Goal: Information Seeking & Learning: Learn about a topic

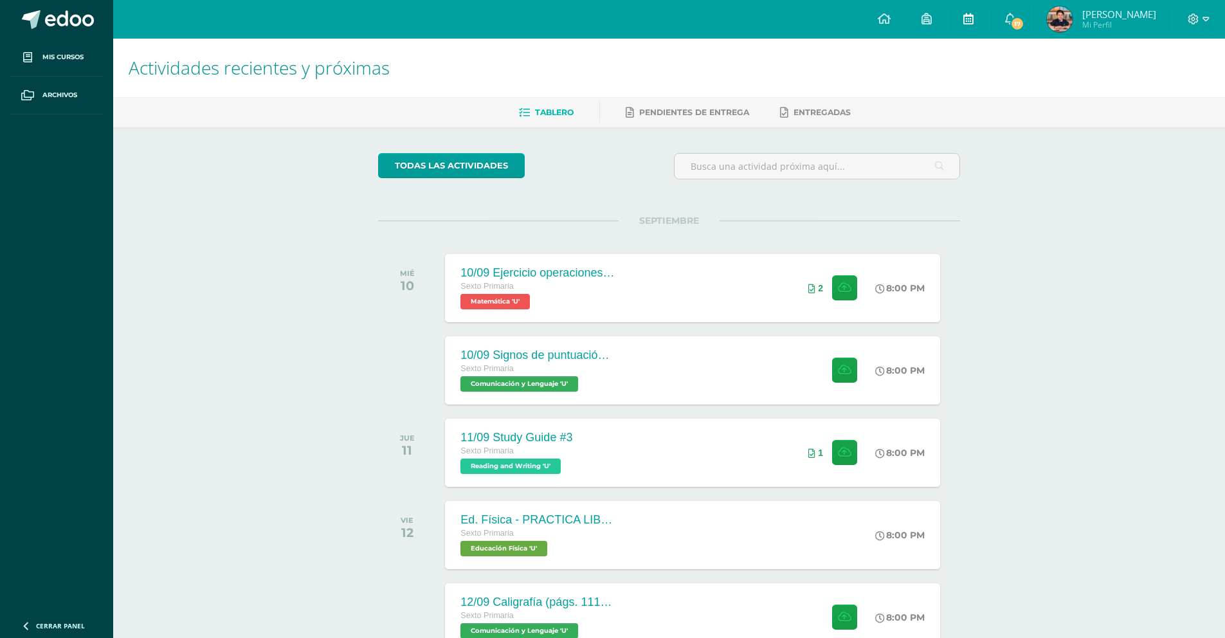
click at [975, 17] on link at bounding box center [968, 19] width 41 height 39
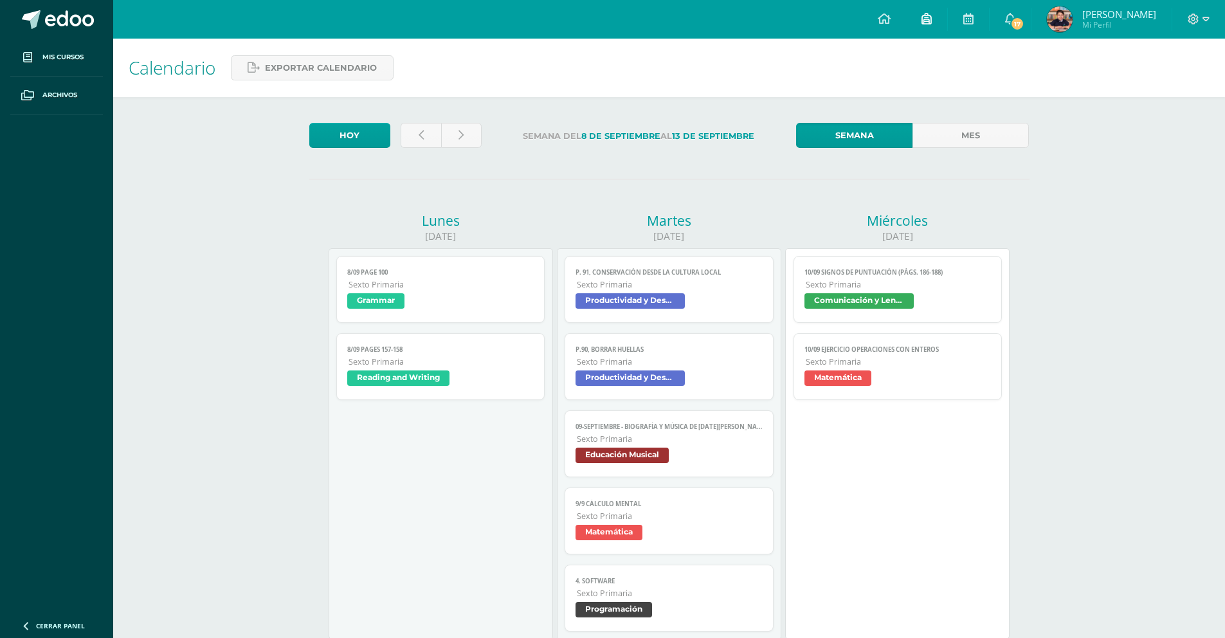
click at [919, 16] on link at bounding box center [926, 19] width 41 height 39
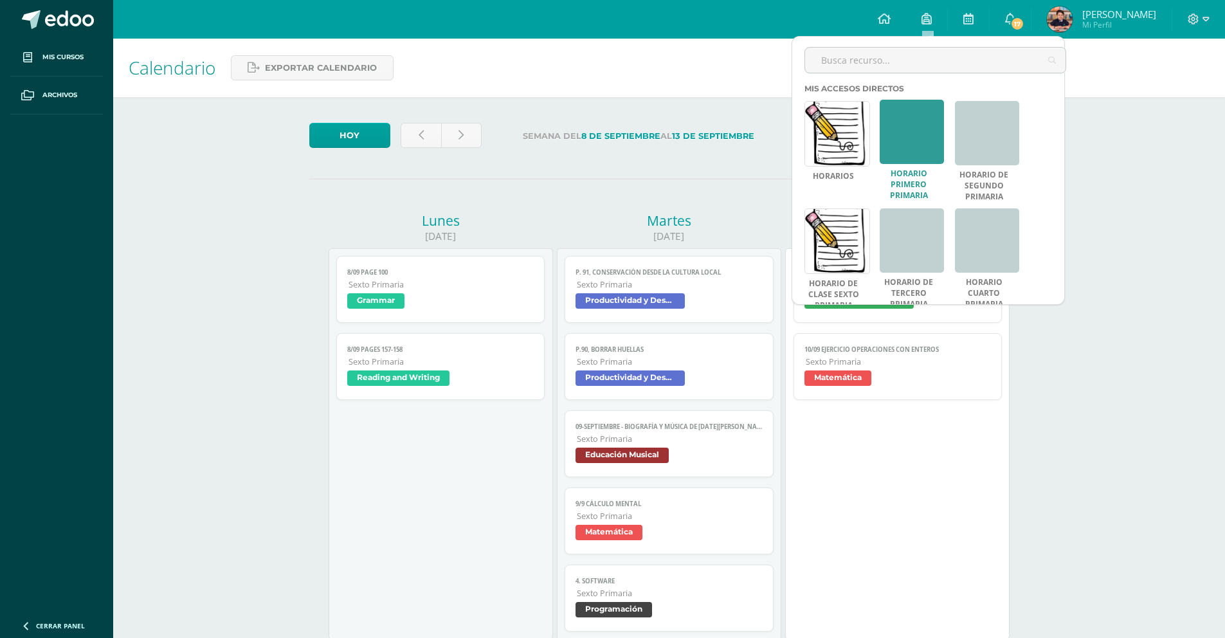
click at [885, 174] on link "Horario Primero Primaria" at bounding box center [908, 184] width 58 height 32
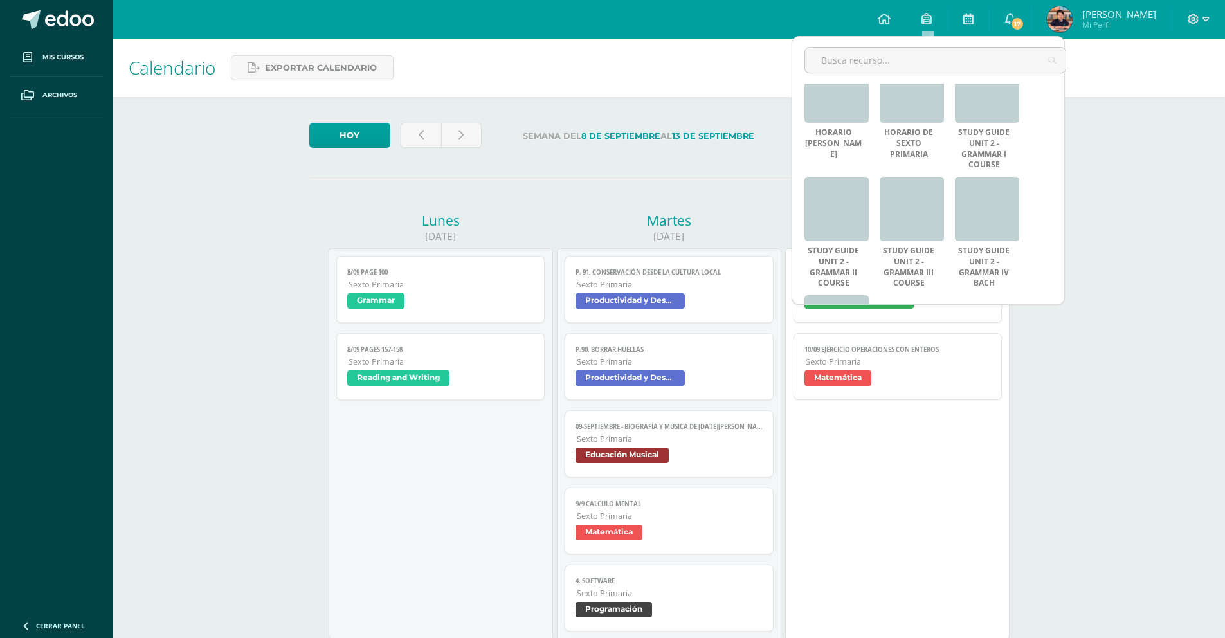
scroll to position [368, 0]
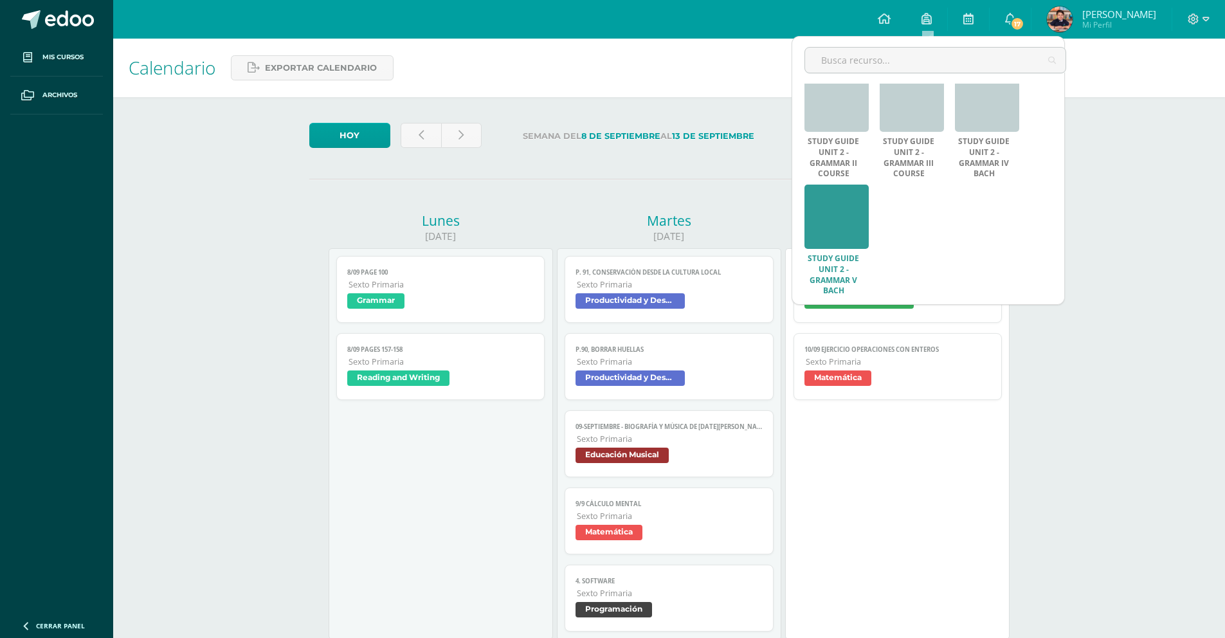
click at [851, 220] on link at bounding box center [836, 216] width 64 height 64
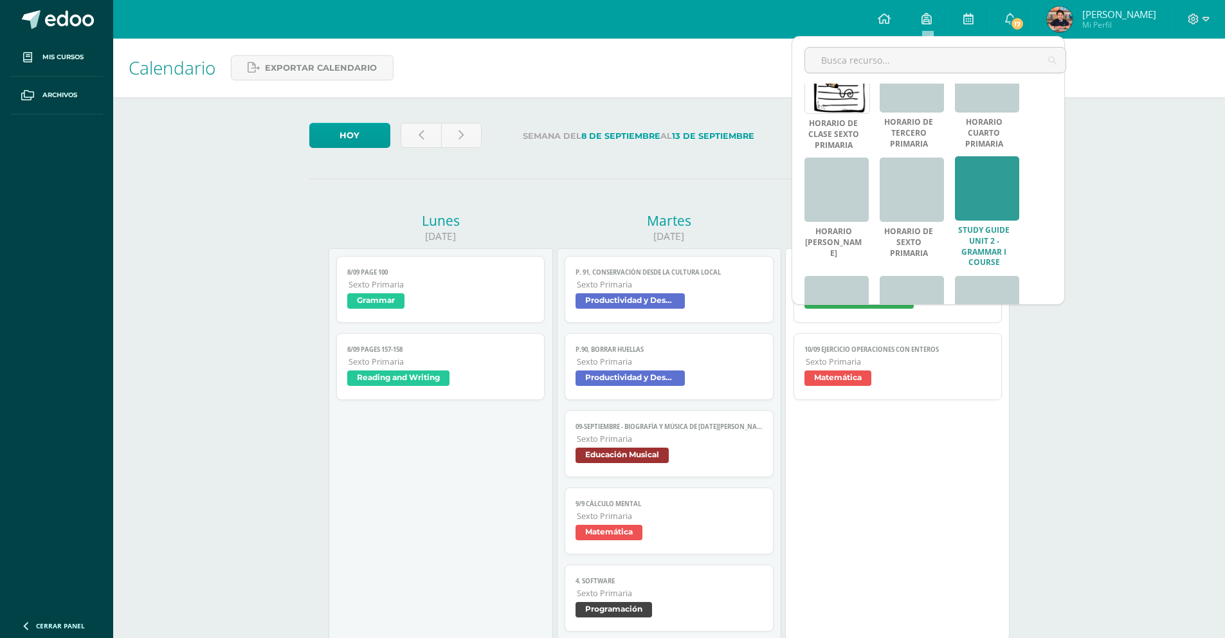
scroll to position [0, 0]
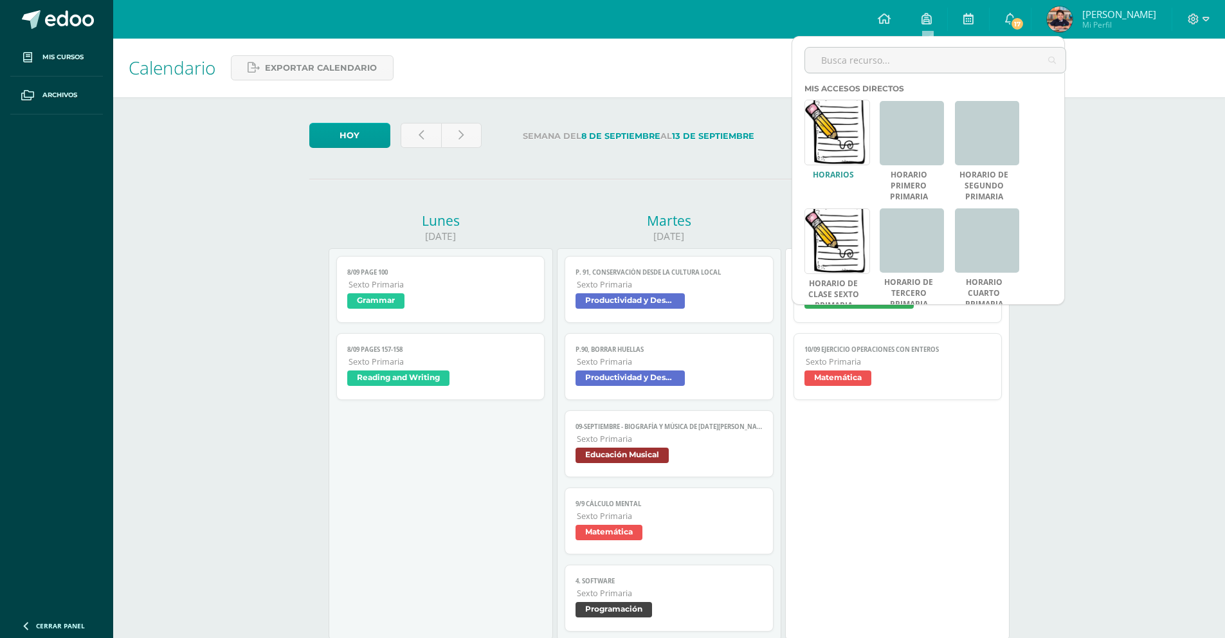
click at [850, 138] on link at bounding box center [837, 133] width 66 height 66
click at [998, 163] on link at bounding box center [987, 132] width 64 height 64
click at [848, 252] on link at bounding box center [837, 240] width 66 height 66
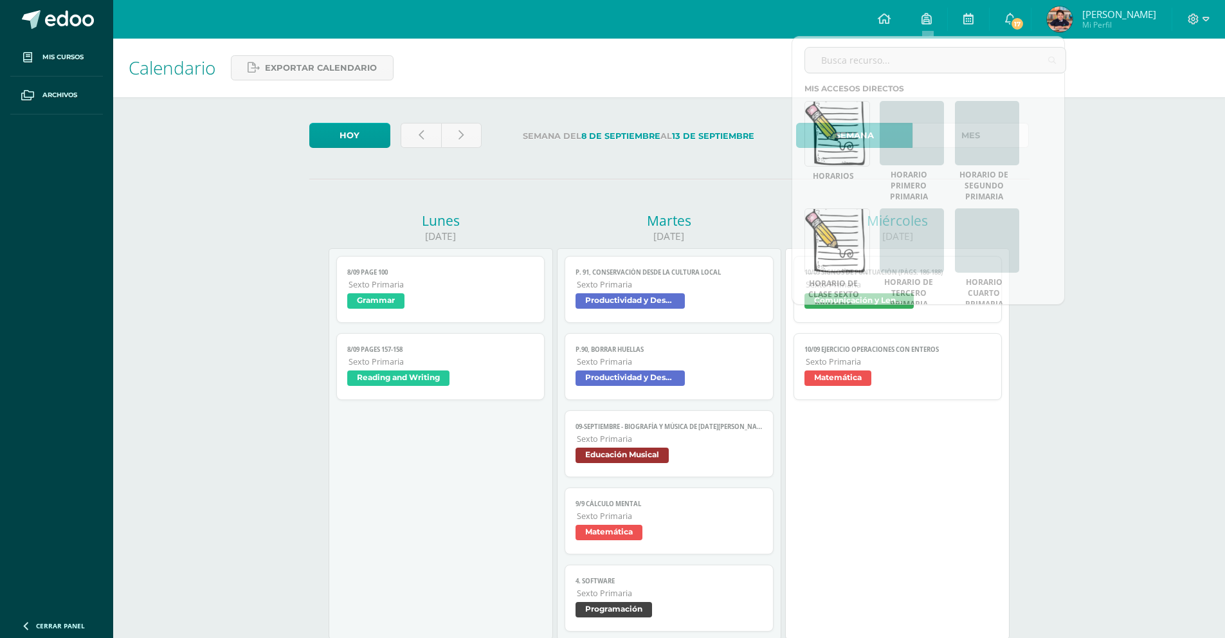
drag, startPoint x: 1190, startPoint y: 225, endPoint x: 1110, endPoint y: 78, distance: 166.8
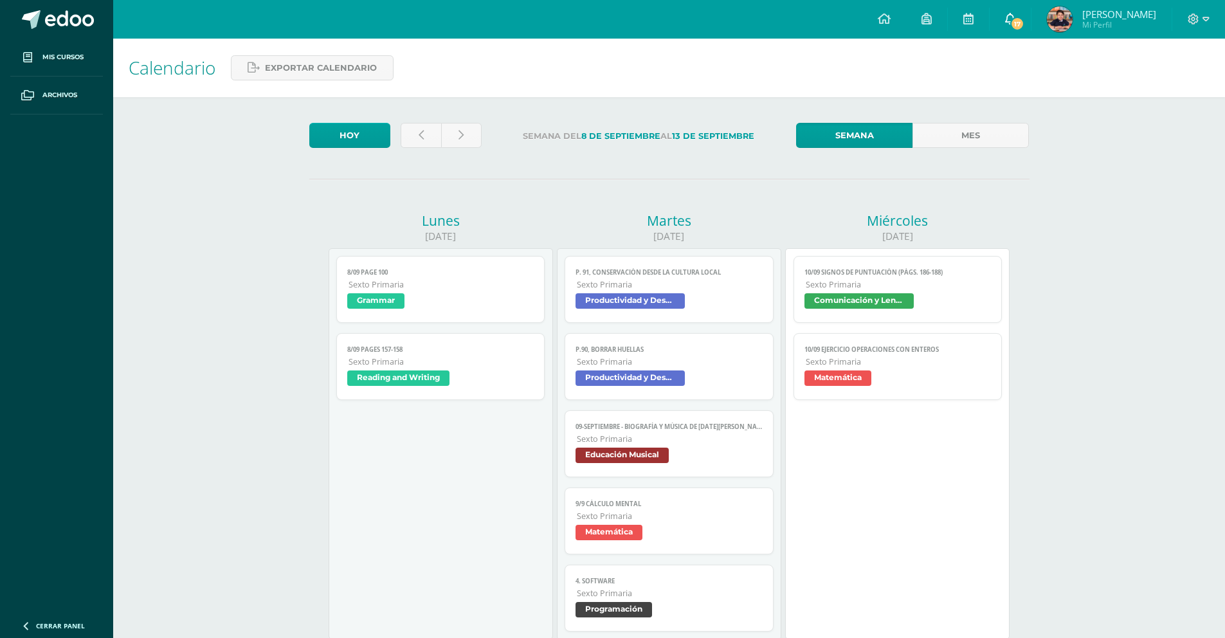
click at [1018, 22] on span "17" at bounding box center [1017, 24] width 14 height 14
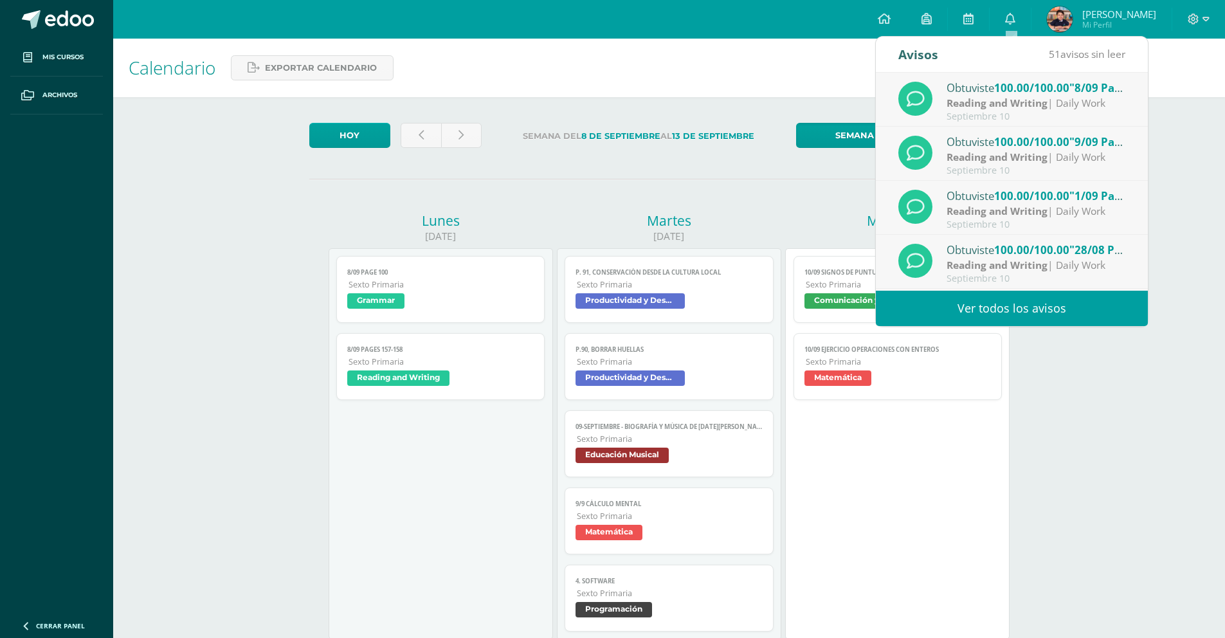
click at [1000, 292] on link "Ver todos los avisos" at bounding box center [1012, 308] width 272 height 35
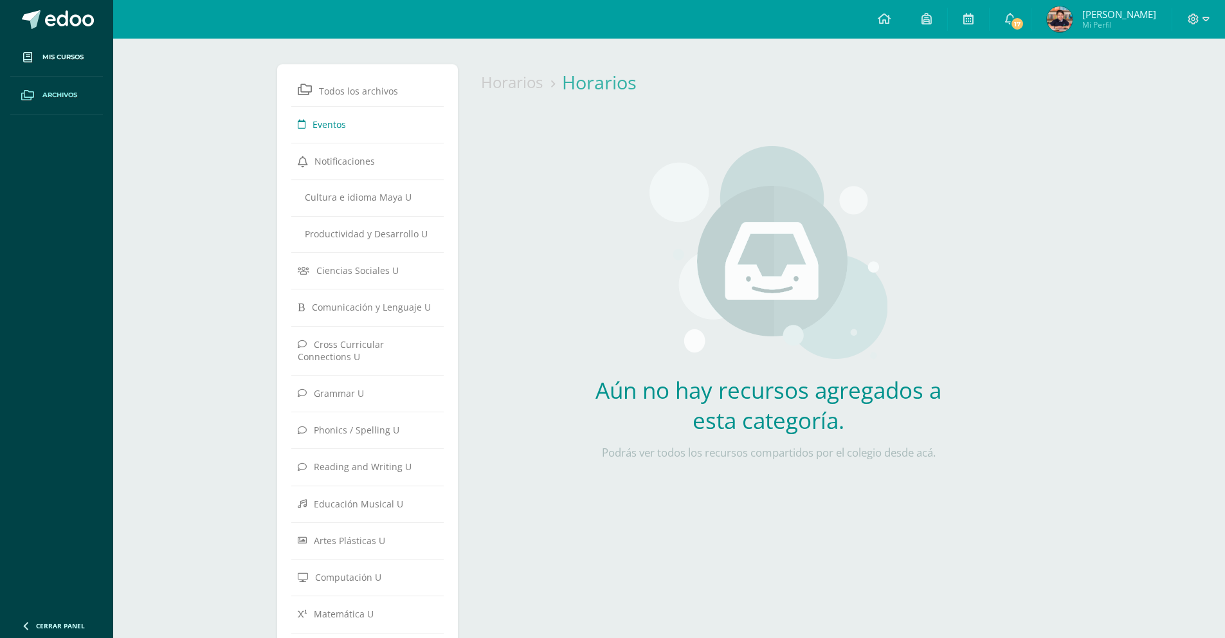
click at [352, 112] on link "Eventos" at bounding box center [368, 123] width 140 height 23
click at [346, 161] on span "Notificaciones" at bounding box center [344, 161] width 60 height 12
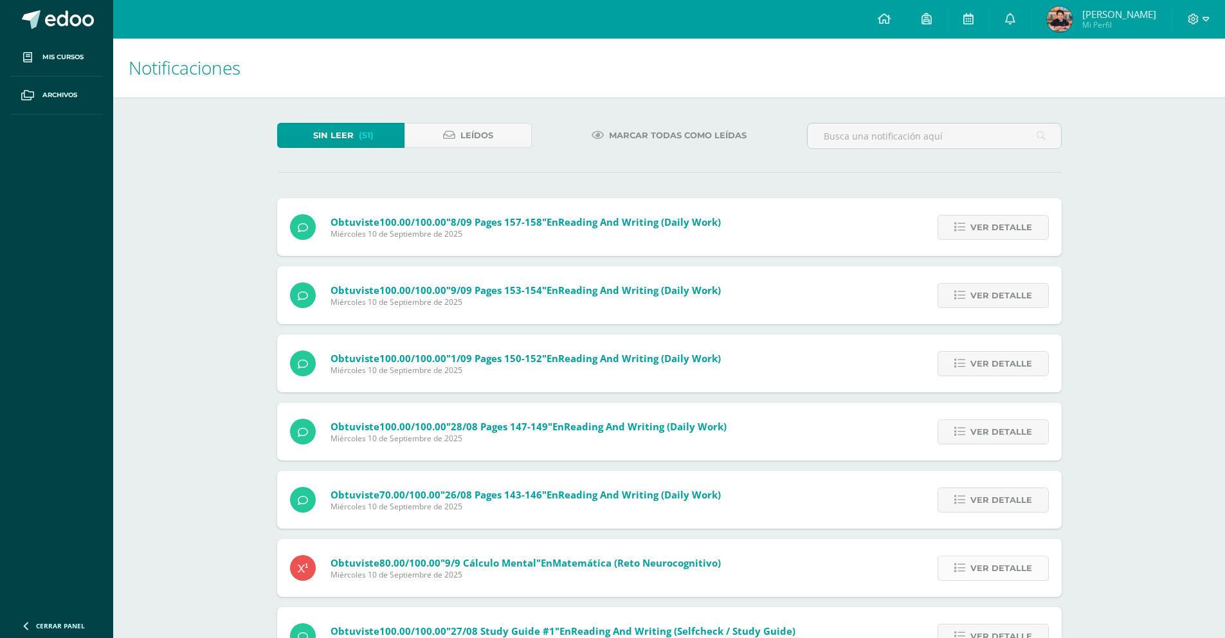
click at [971, 570] on link "Ver detalle" at bounding box center [992, 567] width 111 height 25
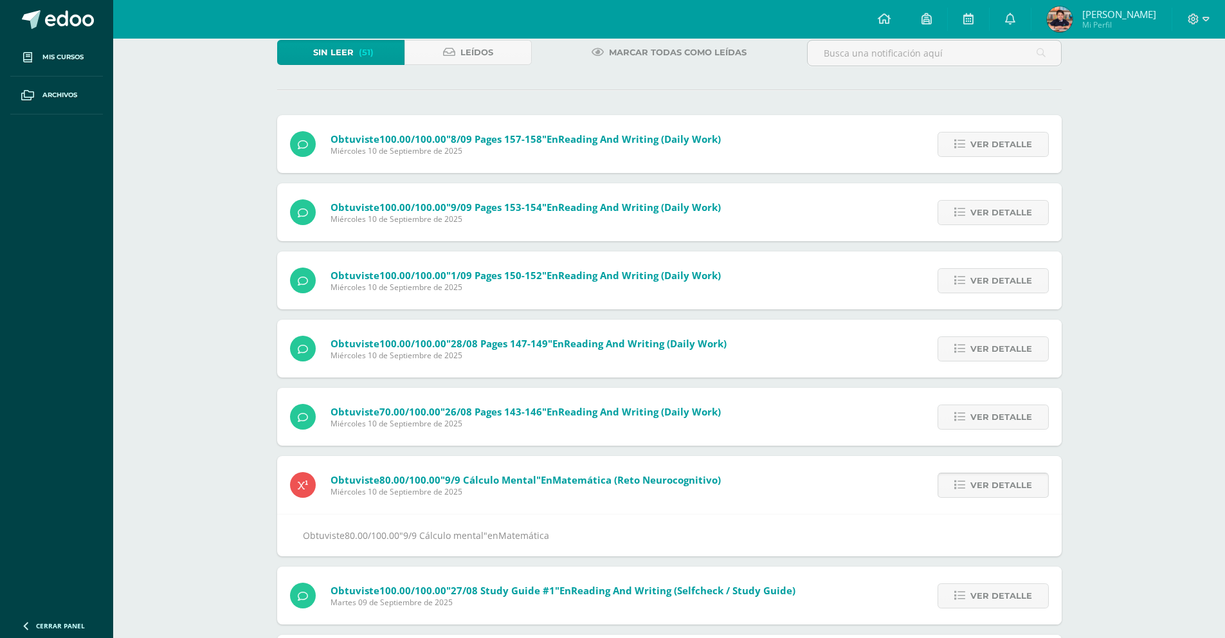
scroll to position [107, 0]
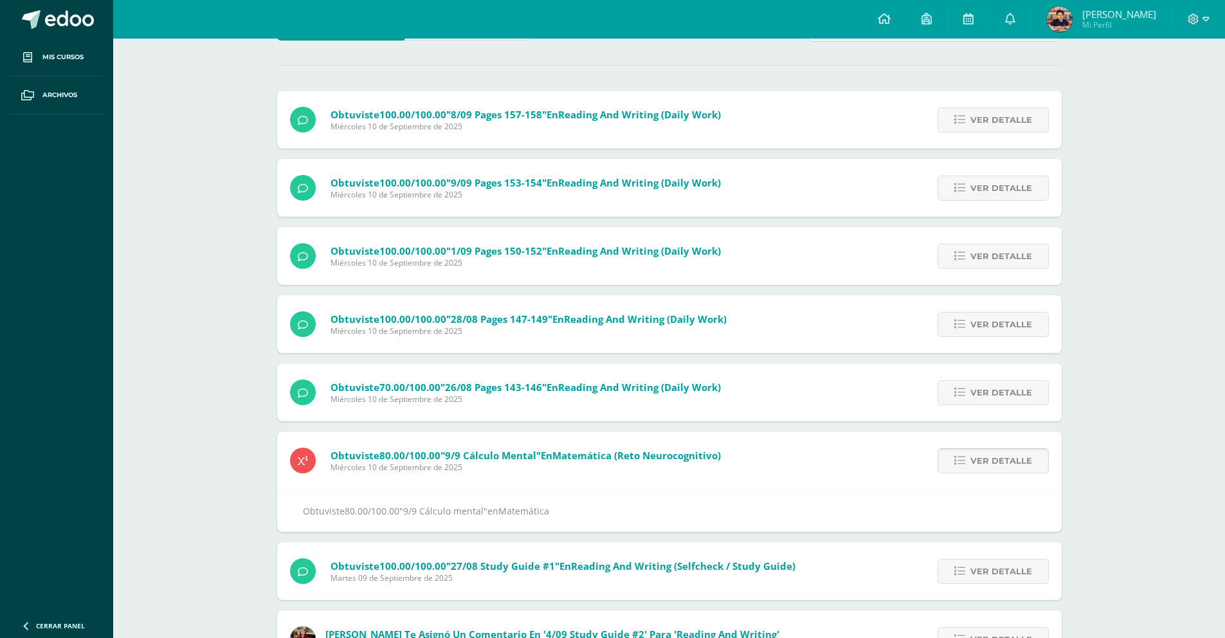
click at [967, 462] on link "Ver detalle" at bounding box center [992, 460] width 111 height 25
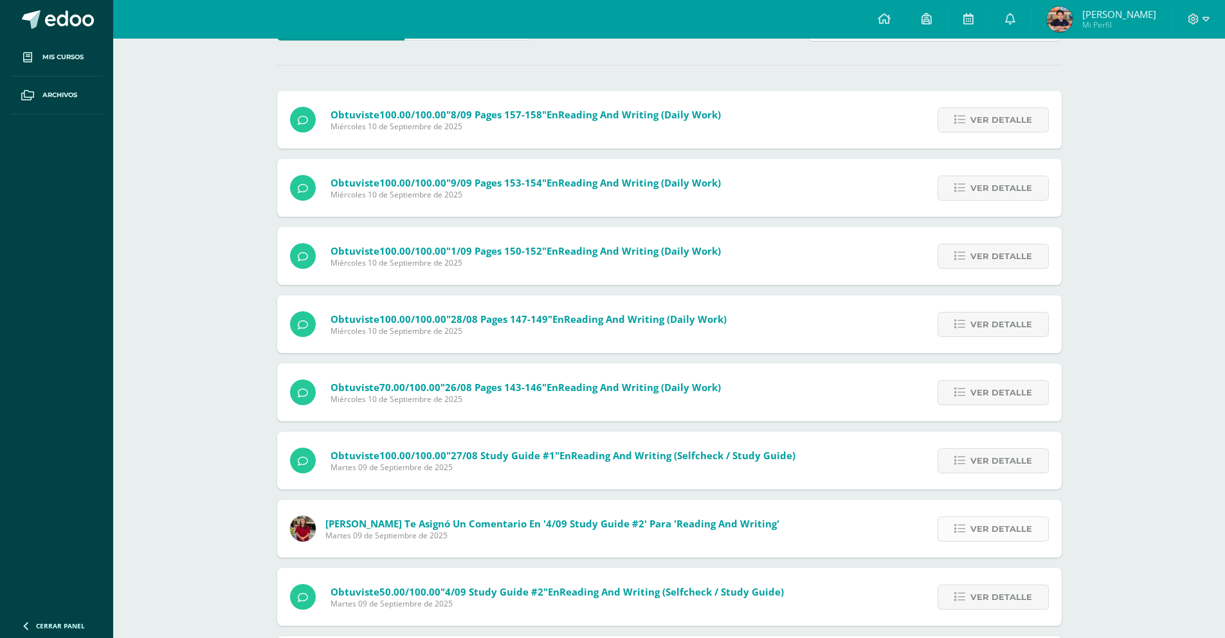
click at [973, 527] on span "Ver detalle" at bounding box center [1001, 529] width 62 height 24
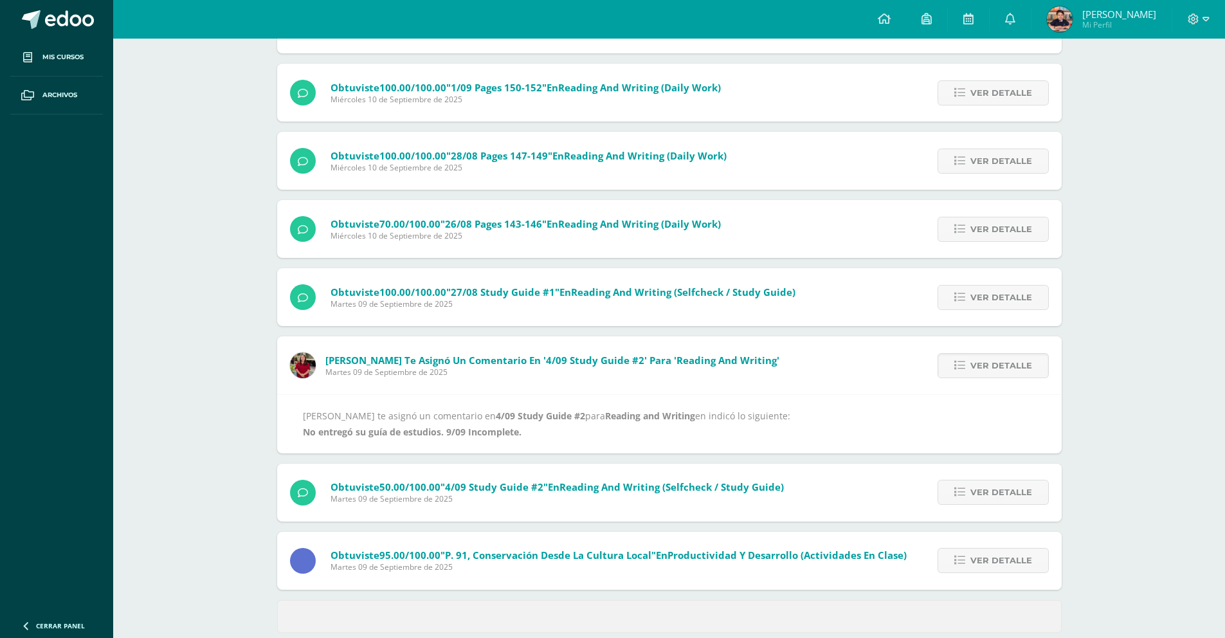
scroll to position [291, 0]
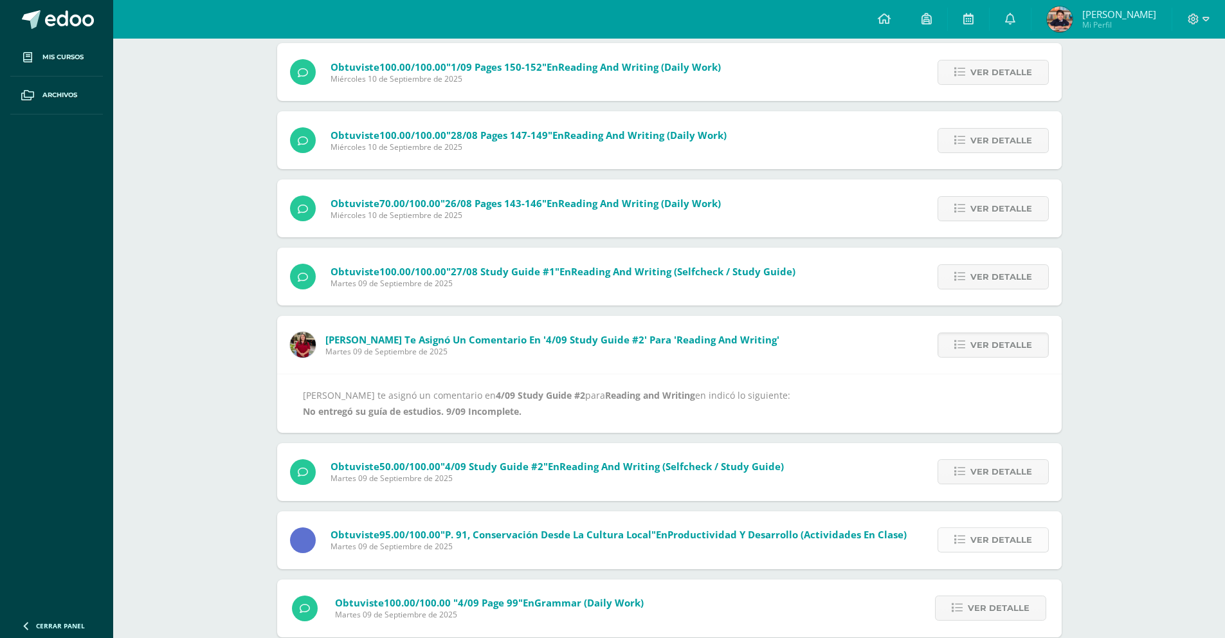
click at [978, 532] on span "Ver detalle" at bounding box center [1001, 540] width 62 height 24
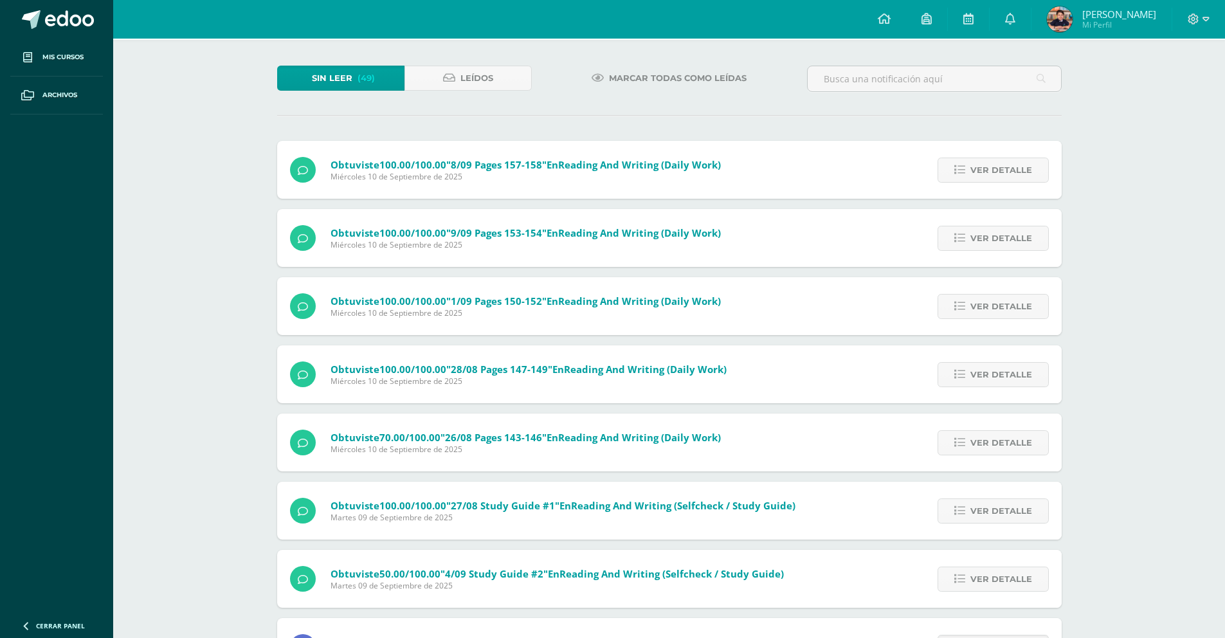
scroll to position [0, 0]
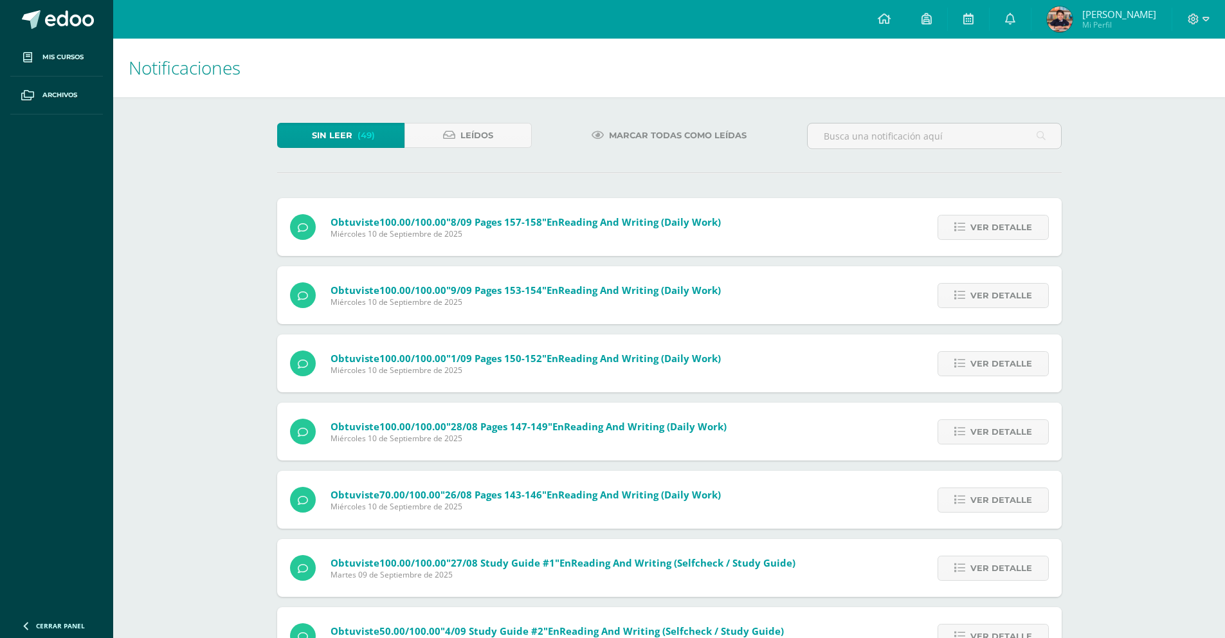
click at [672, 146] on span "Marcar todas como leídas" at bounding box center [678, 135] width 138 height 24
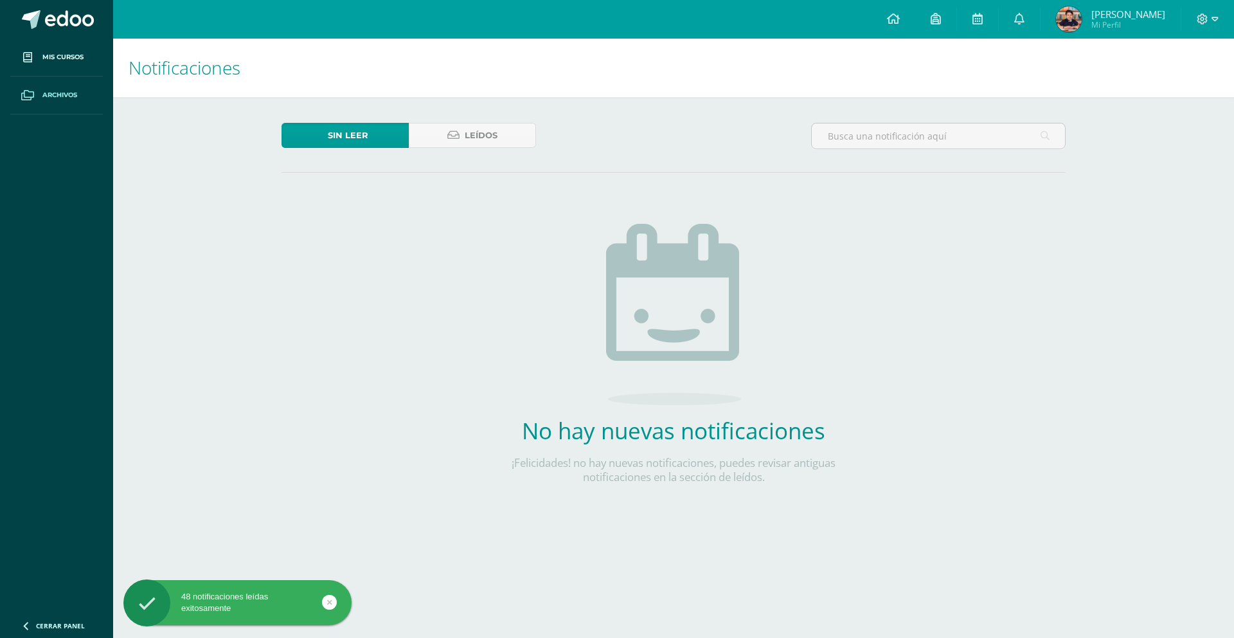
click at [60, 92] on span "Archivos" at bounding box center [59, 95] width 35 height 10
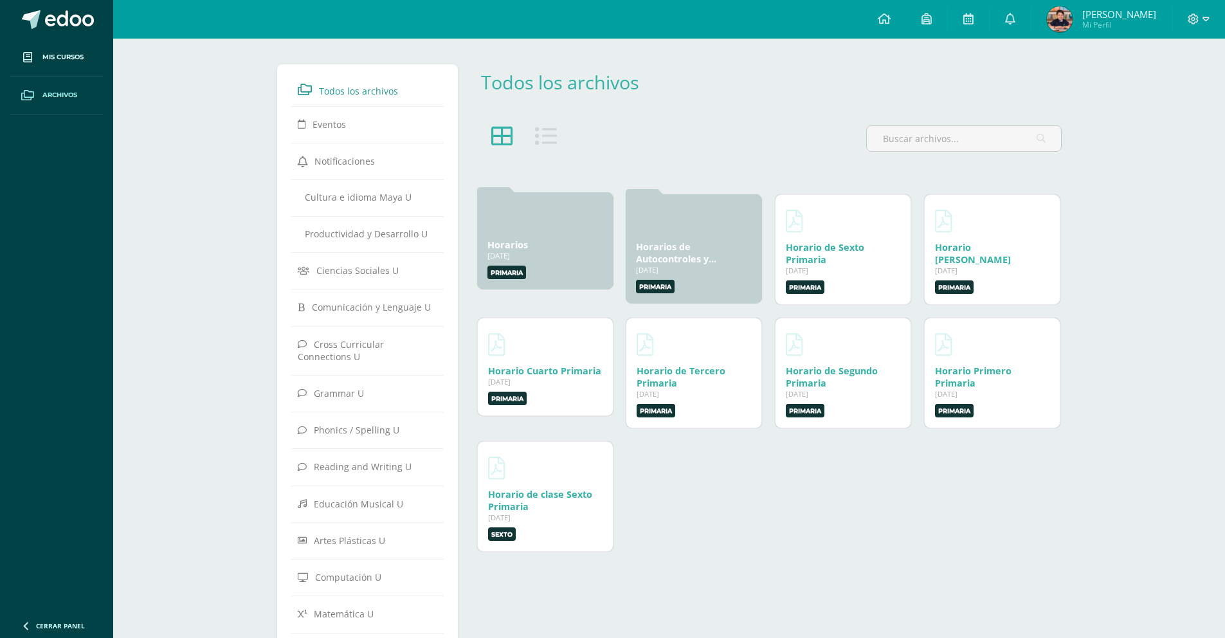
click at [589, 246] on div "Horarios 15 Ene, 2024" at bounding box center [545, 244] width 116 height 12
click at [651, 285] on label "Primaria" at bounding box center [655, 284] width 39 height 13
click at [652, 283] on label "Primaria" at bounding box center [655, 284] width 39 height 13
click at [818, 262] on link "Horario de Sexto Primaria" at bounding box center [825, 251] width 78 height 24
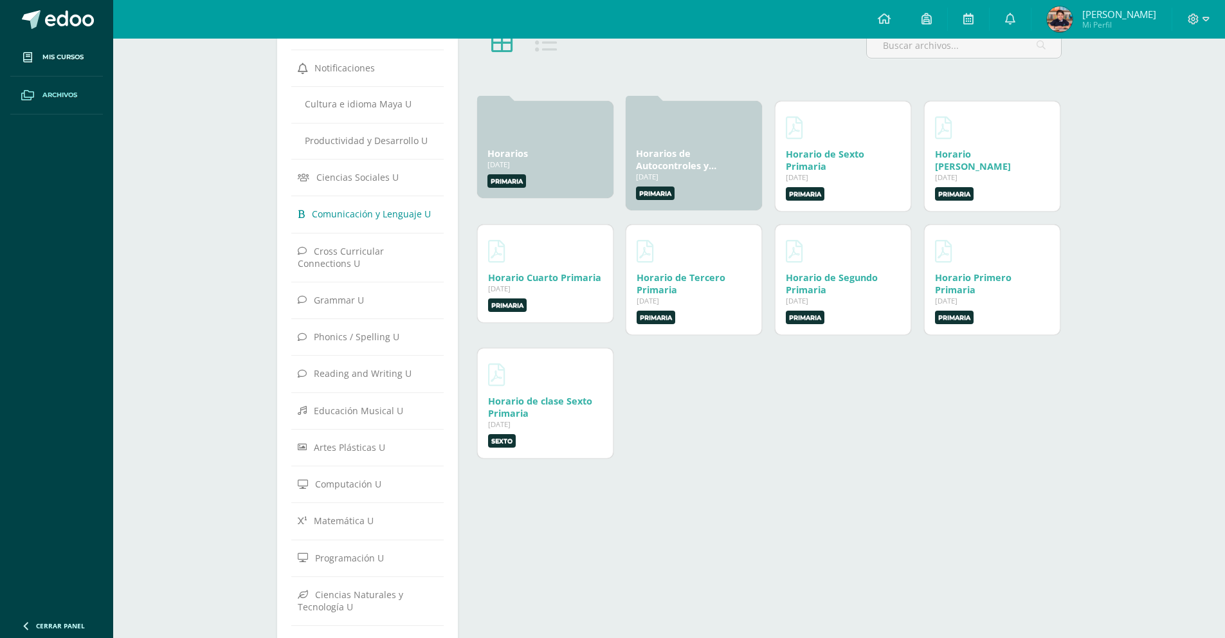
scroll to position [200, 0]
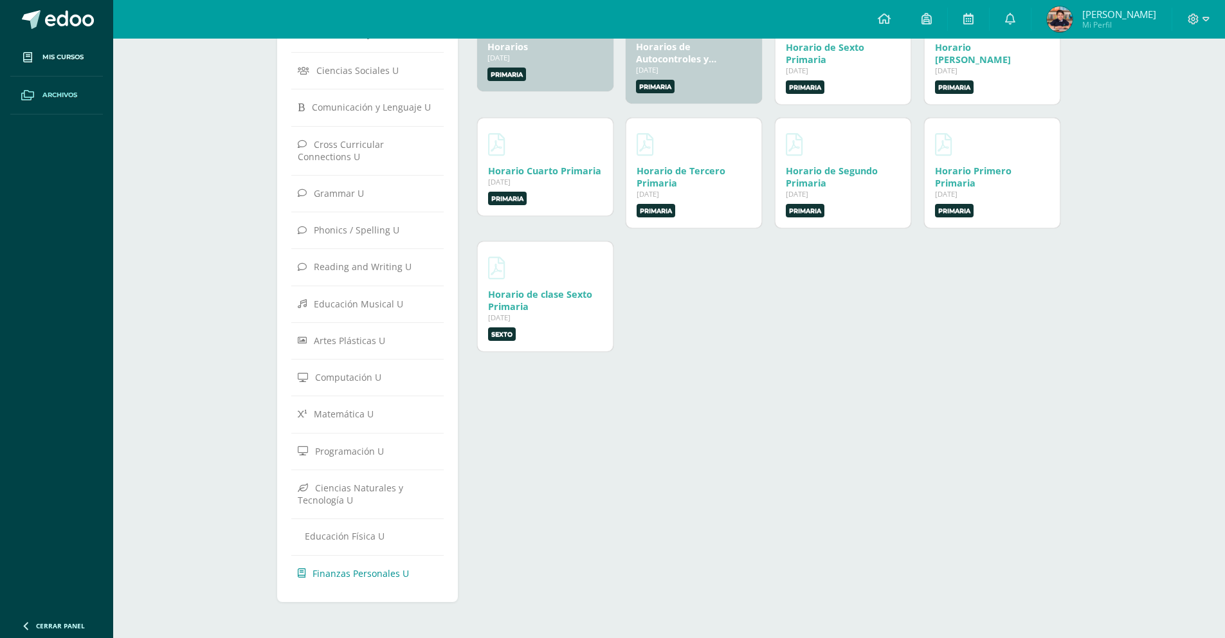
click at [361, 563] on link "Finanzas Personales U" at bounding box center [368, 572] width 140 height 23
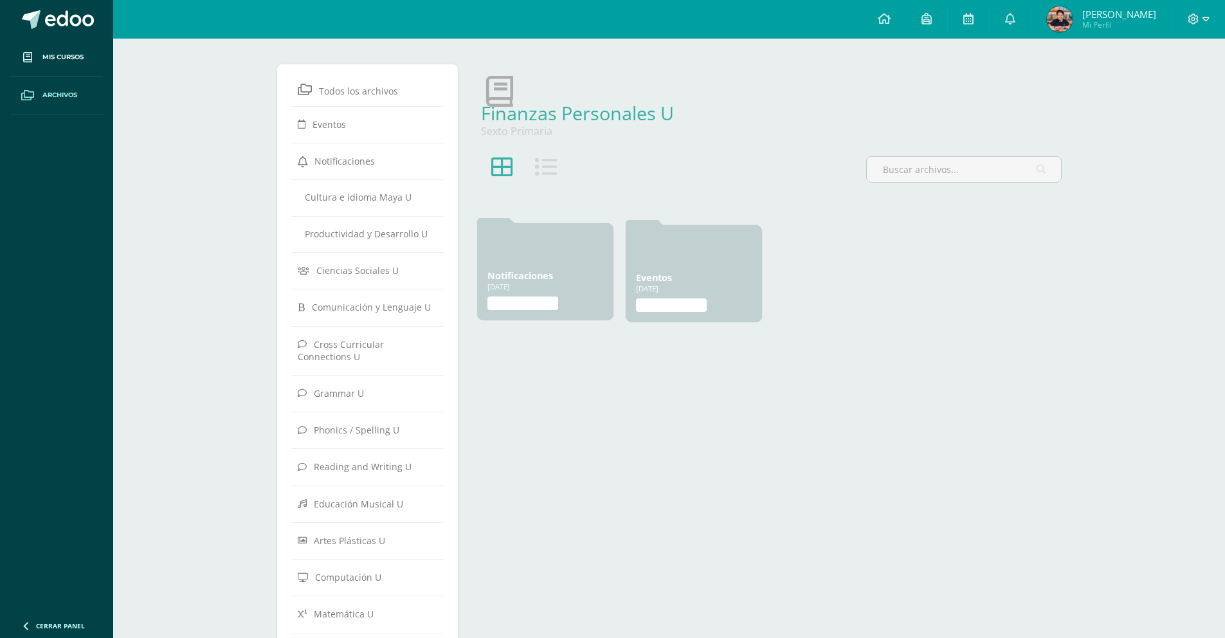
click at [530, 300] on label "Finanzas Personales" at bounding box center [522, 302] width 71 height 13
click at [561, 284] on div "[DATE]" at bounding box center [545, 287] width 116 height 10
click at [655, 303] on label "Finanzas Personales" at bounding box center [671, 302] width 71 height 13
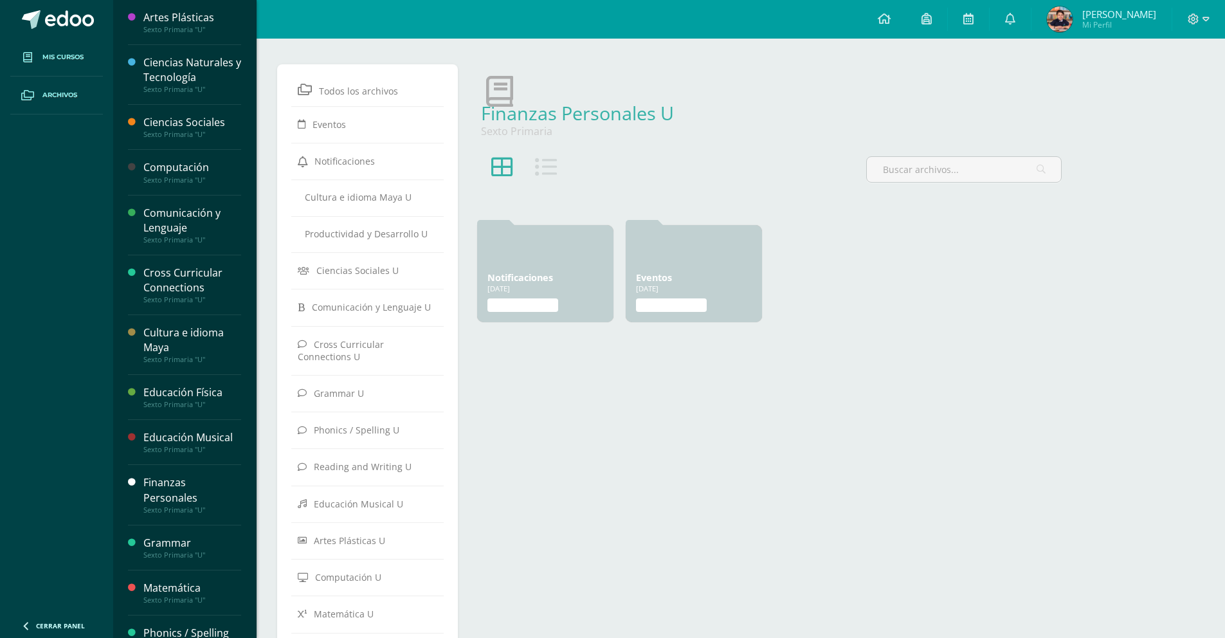
click at [64, 52] on span "Mis cursos" at bounding box center [62, 57] width 41 height 10
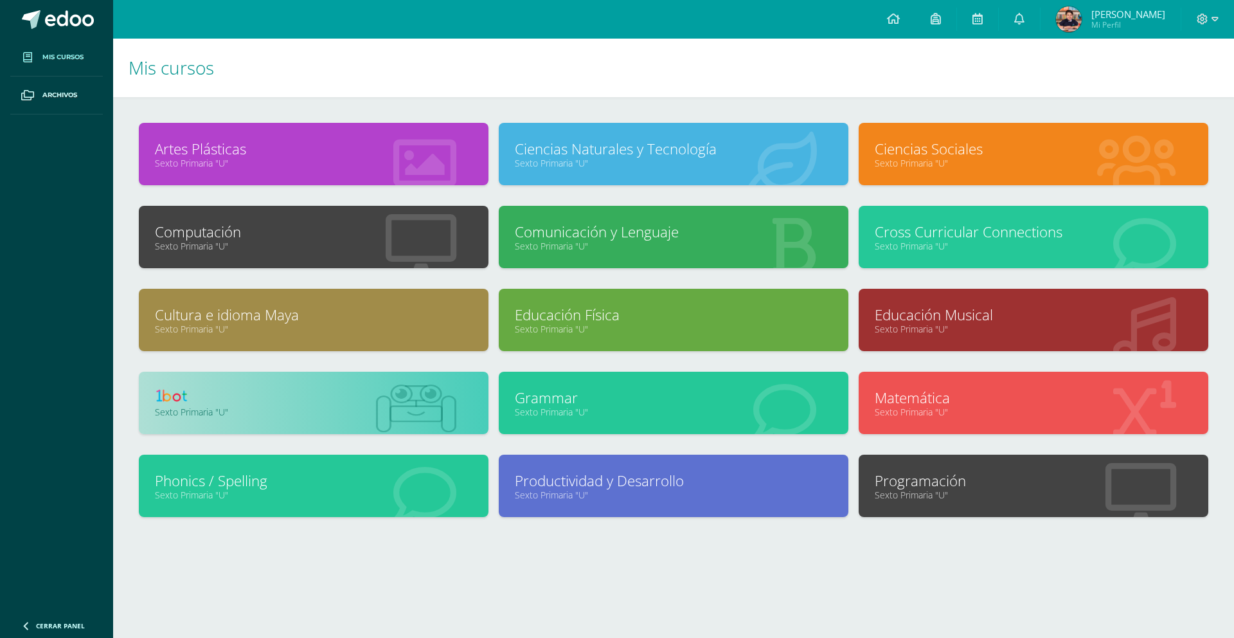
click at [908, 499] on link "Sexto Primaria "U"" at bounding box center [1034, 495] width 318 height 12
click at [617, 161] on link "Sexto Primaria "U"" at bounding box center [674, 163] width 318 height 12
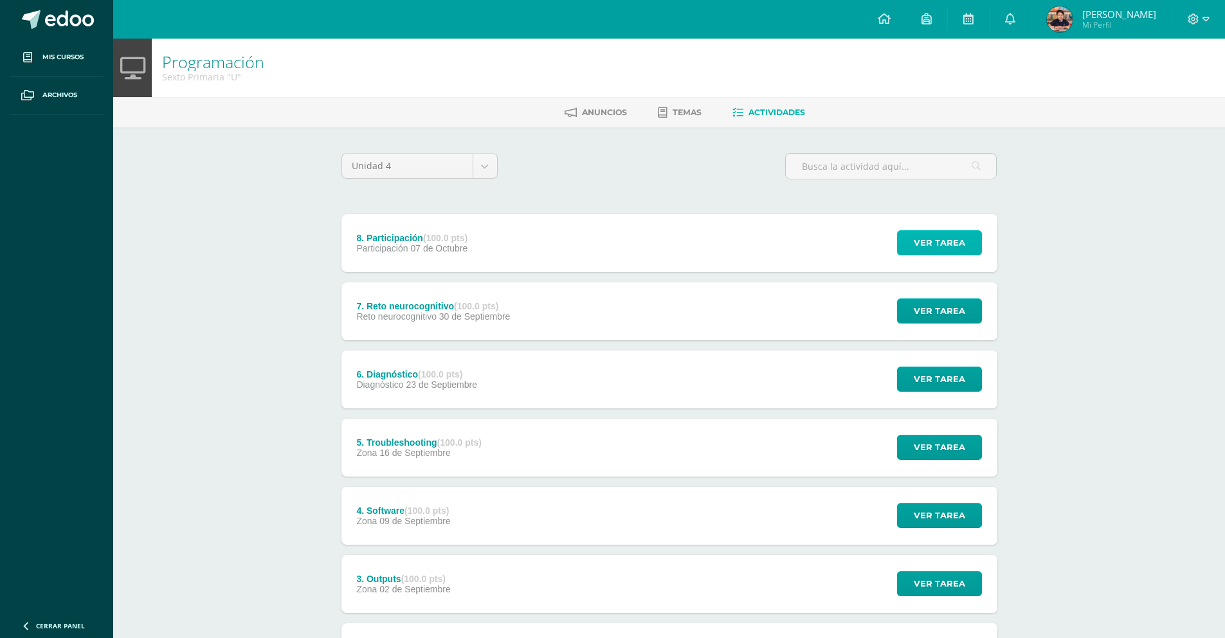
click at [969, 242] on button "Ver tarea" at bounding box center [939, 242] width 85 height 25
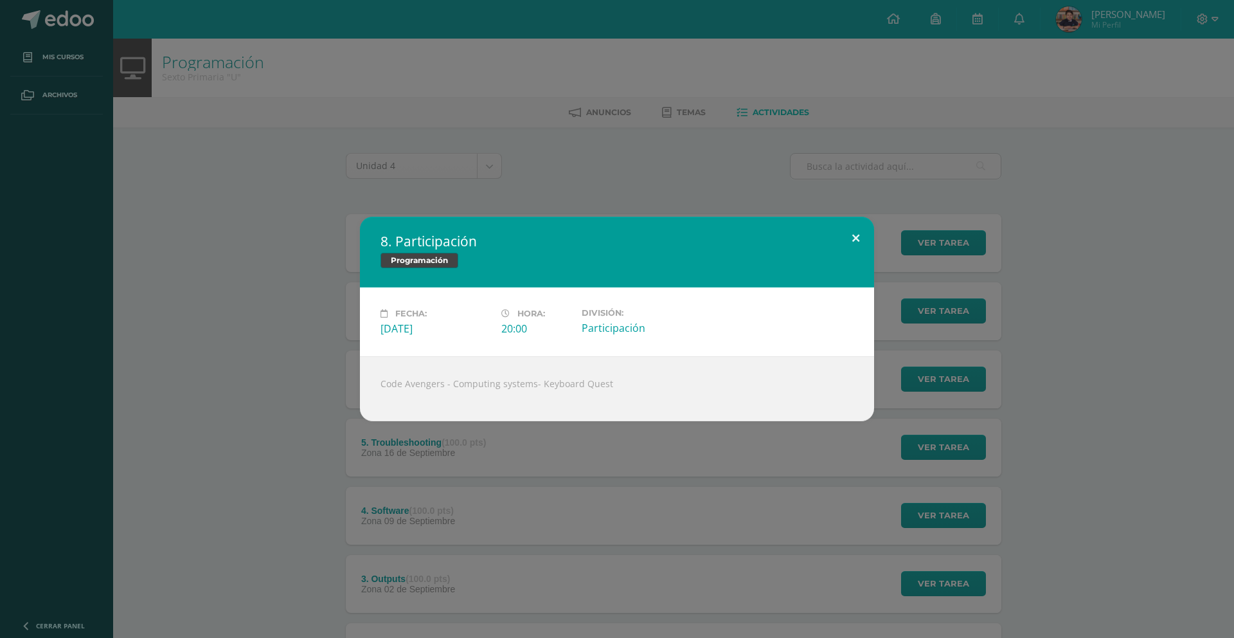
click at [852, 233] on button at bounding box center [856, 239] width 37 height 44
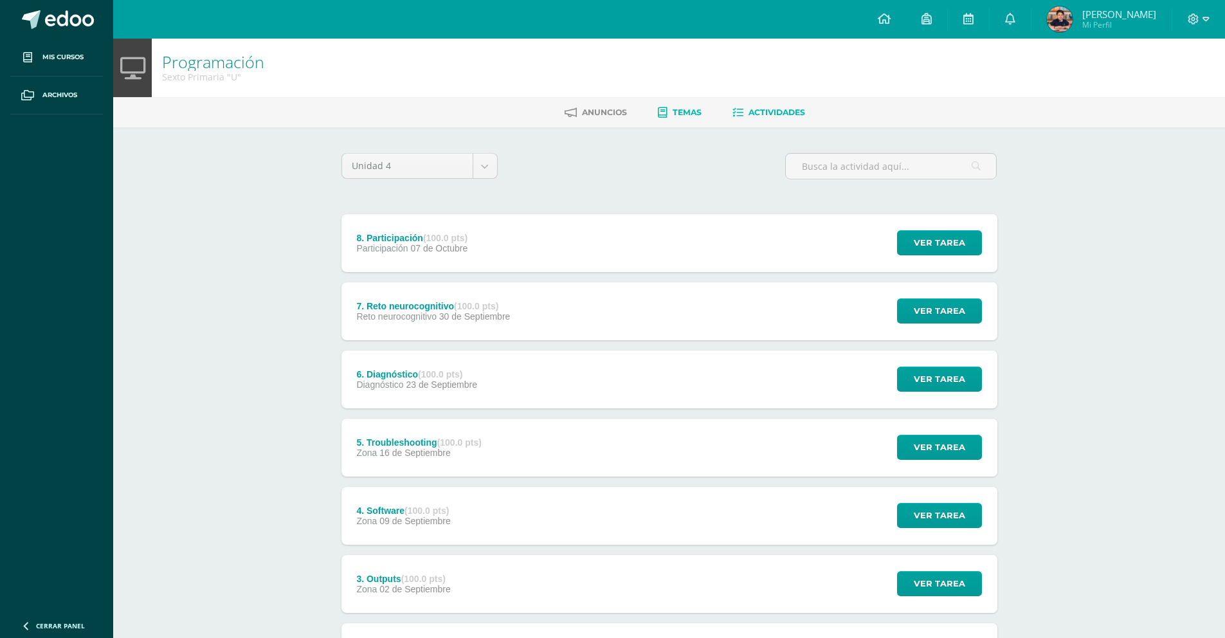
click at [664, 118] on link "Temas" at bounding box center [680, 112] width 44 height 21
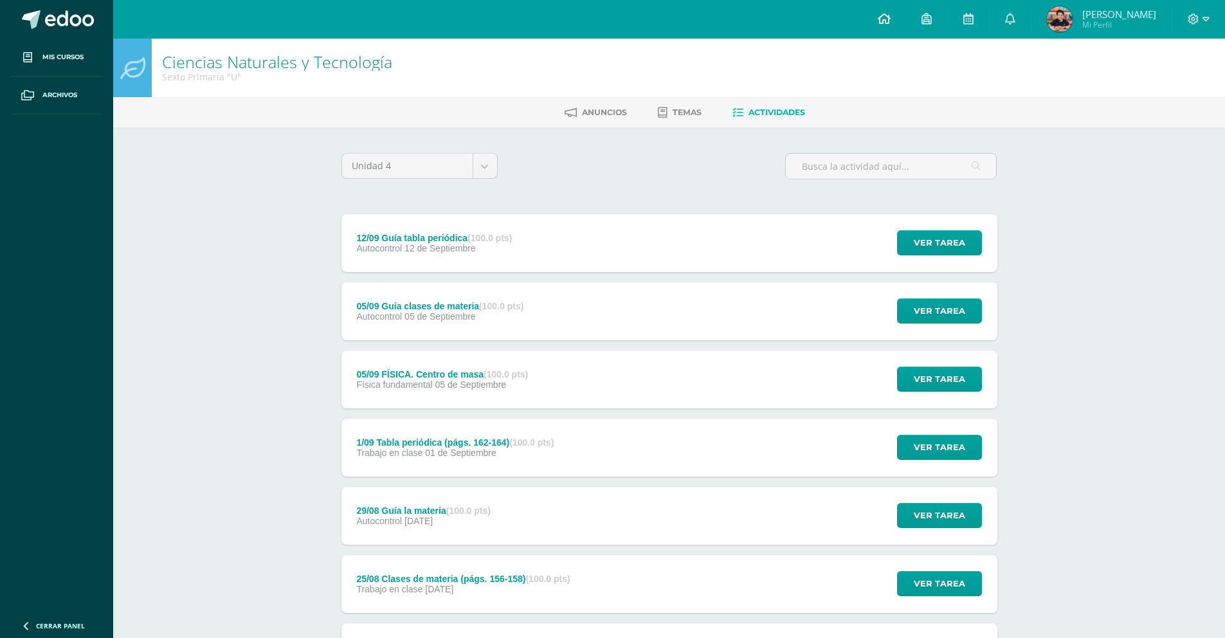
click at [883, 11] on link at bounding box center [884, 19] width 44 height 39
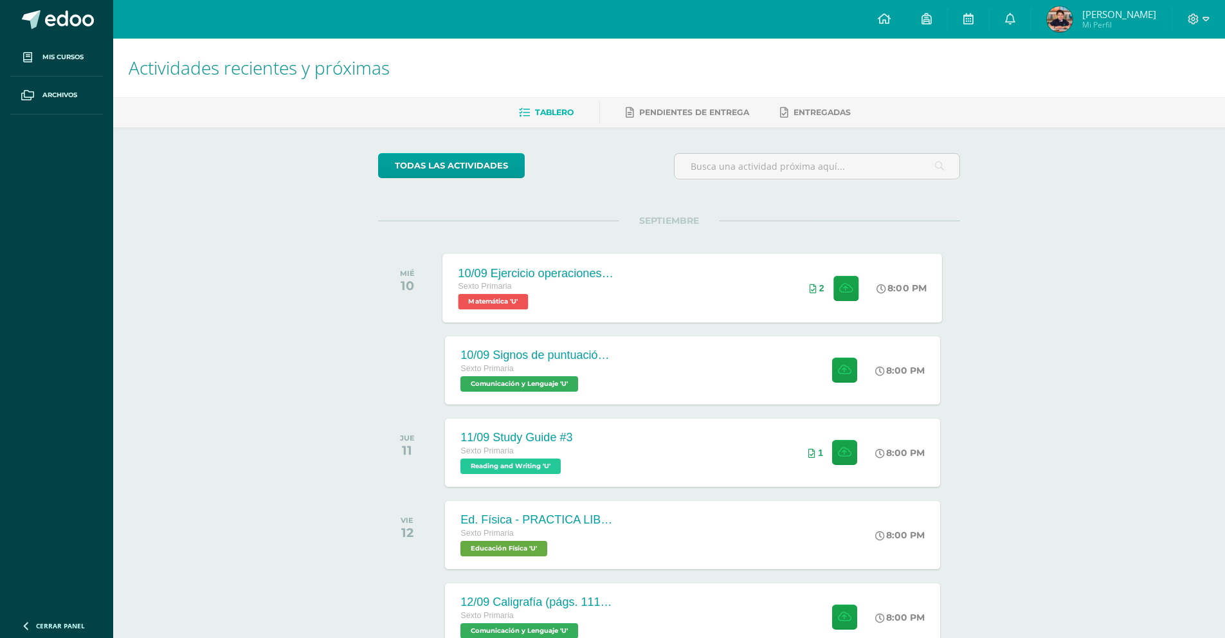
click at [742, 283] on div "10/09 Ejercicio operaciones con enteros Sexto Primaria Matemática 'U' 8:00 PM 2…" at bounding box center [692, 287] width 499 height 69
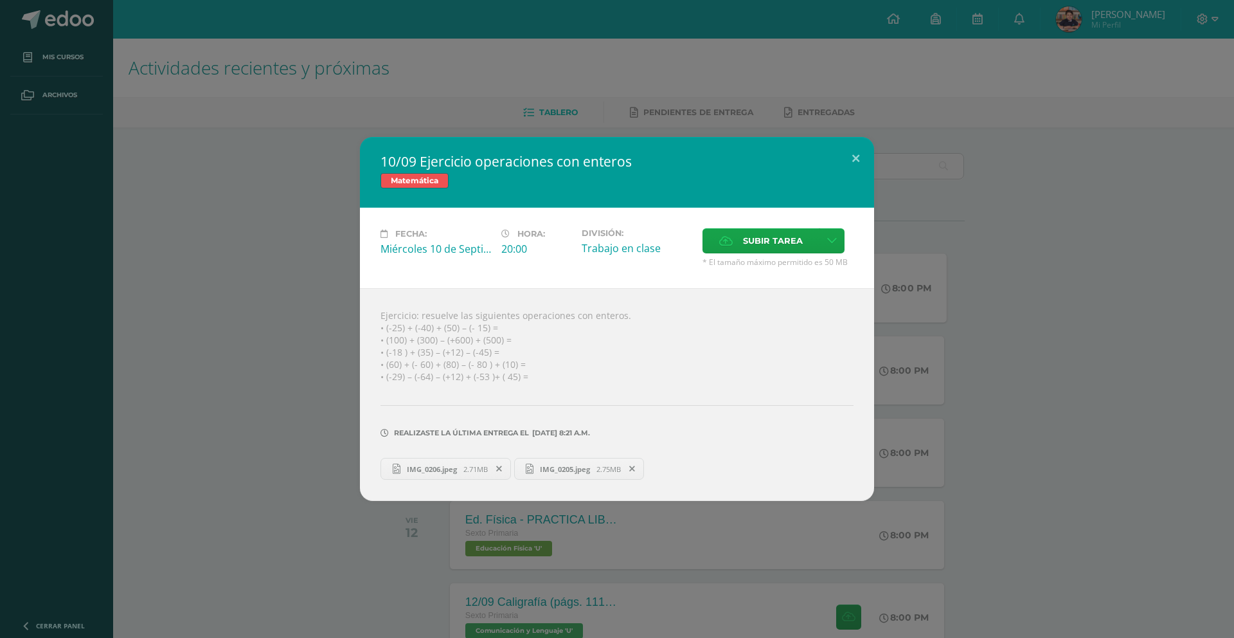
click at [455, 475] on link "IMG_0206.jpeg 2.71MB" at bounding box center [446, 469] width 130 height 22
click at [569, 464] on span "IMG_0205.jpeg" at bounding box center [565, 469] width 63 height 10
click at [853, 158] on button at bounding box center [856, 159] width 37 height 44
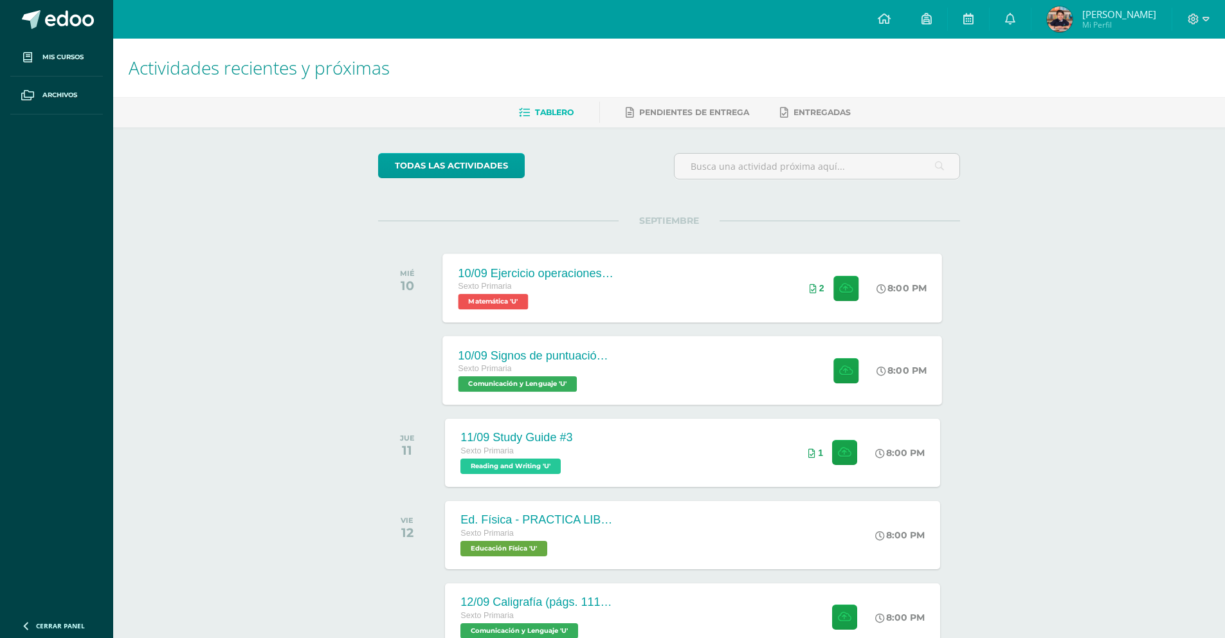
click at [602, 357] on div "10/09 Signos de puntuación (págs. 186-188)" at bounding box center [536, 354] width 156 height 13
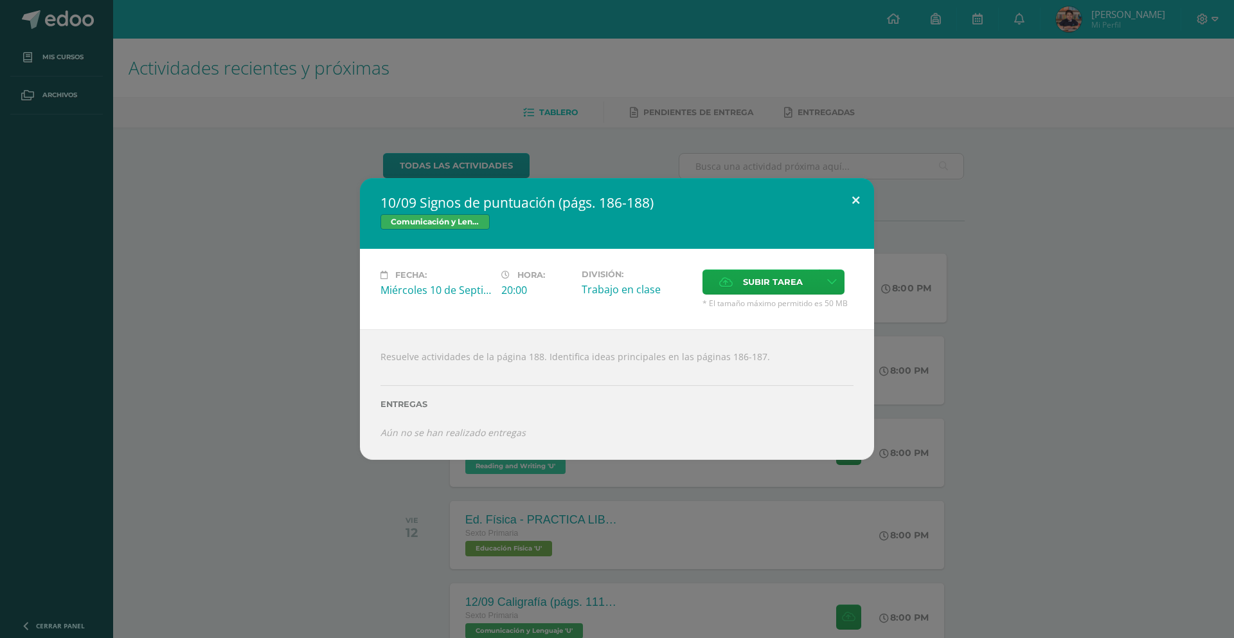
click at [858, 203] on button at bounding box center [856, 200] width 37 height 44
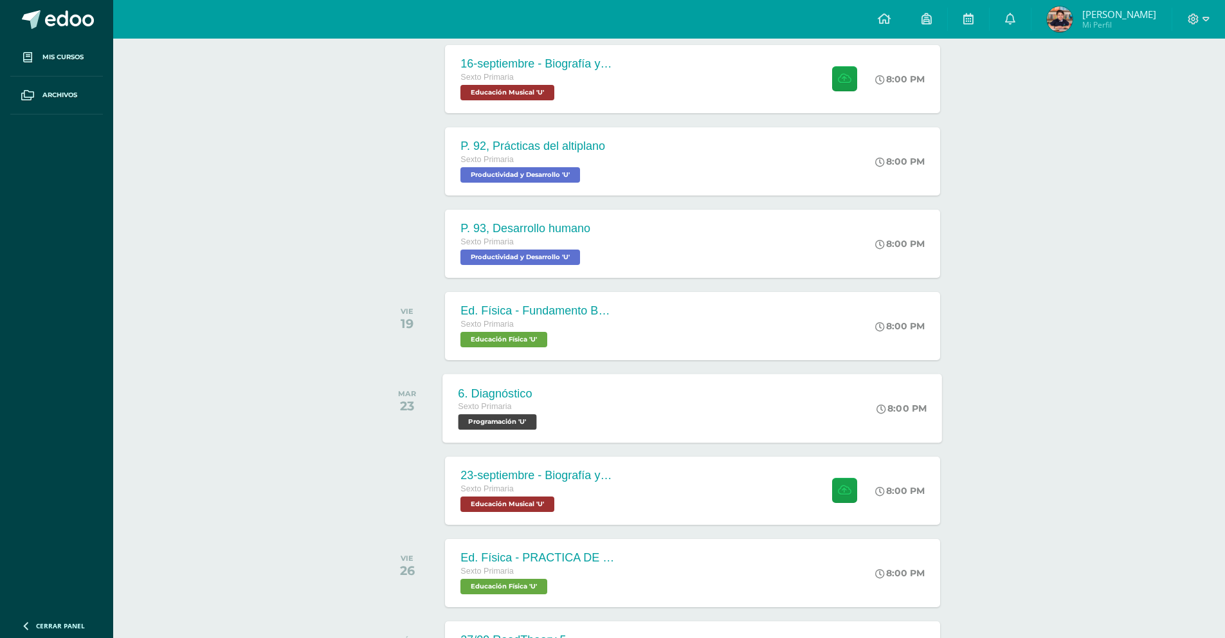
scroll to position [871, 0]
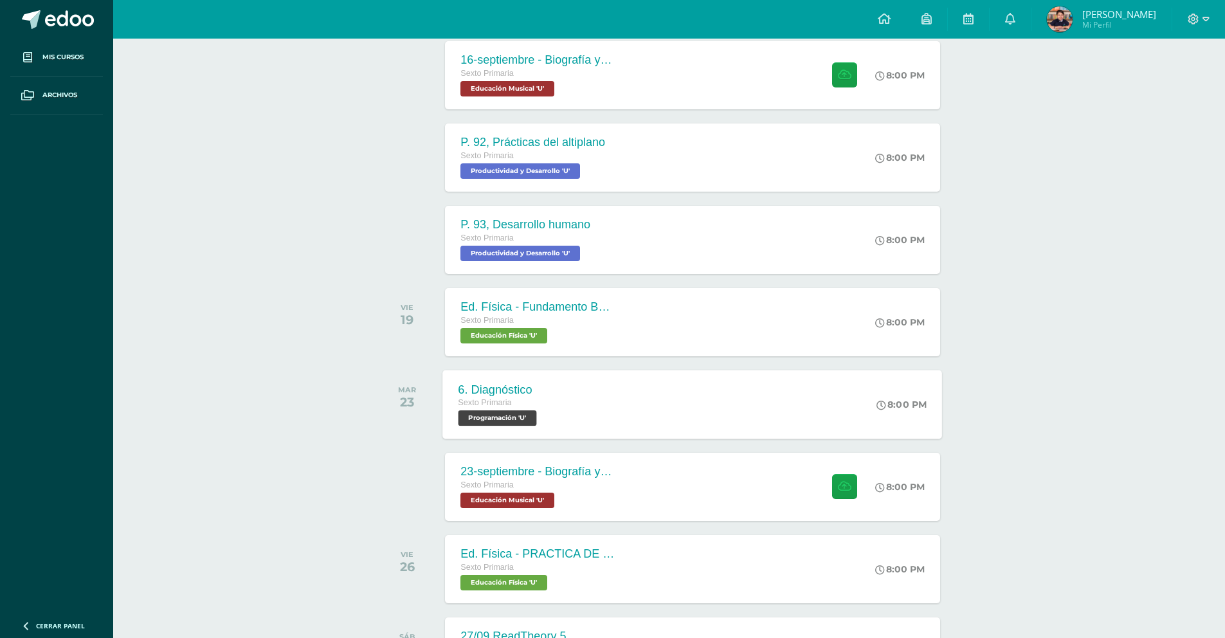
click at [577, 408] on div "6. Diagnóstico Sexto Primaria Programación 'U' 8:00 PM 6. Diagnóstico Programac…" at bounding box center [692, 404] width 499 height 69
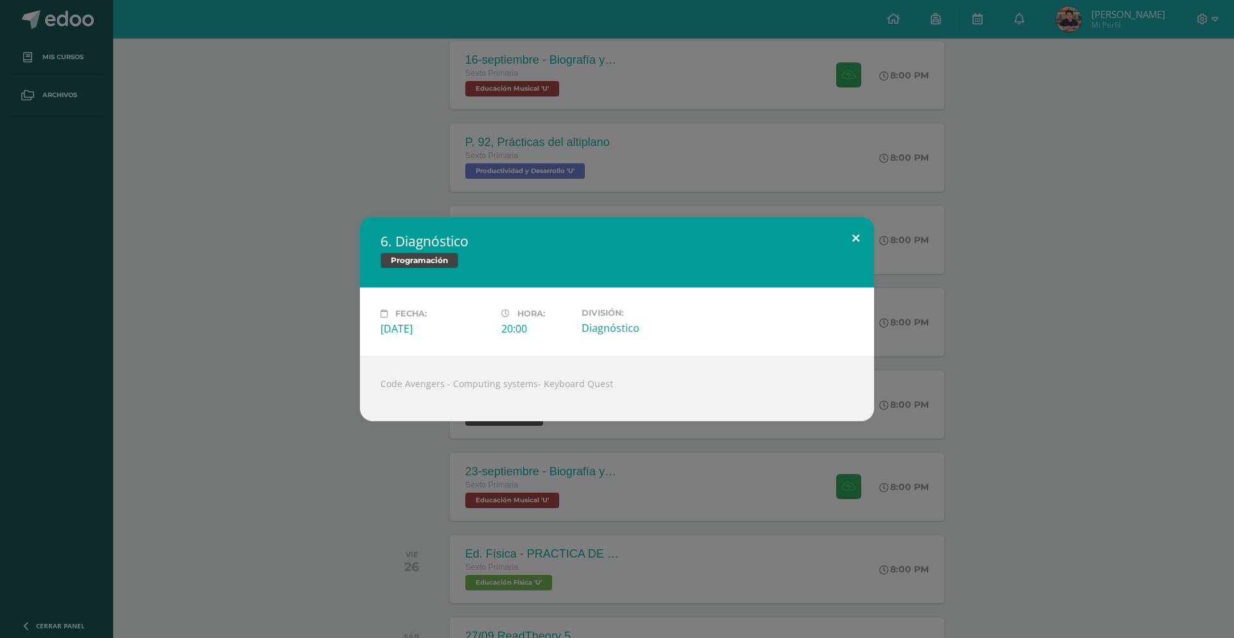
click at [863, 246] on button at bounding box center [856, 239] width 37 height 44
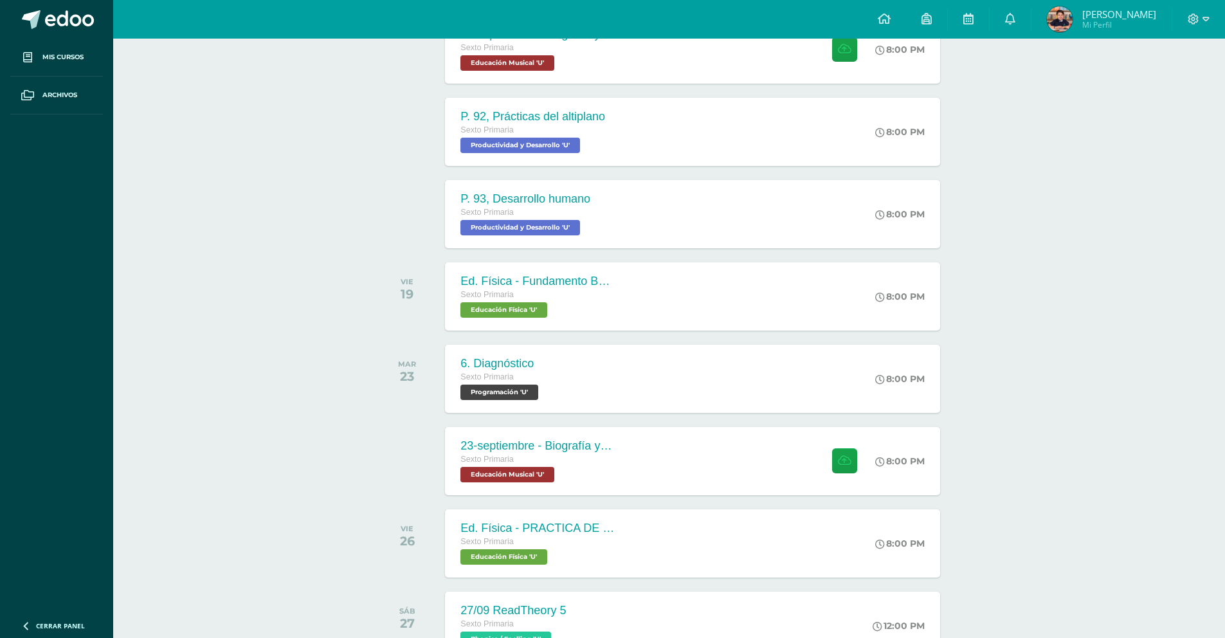
scroll to position [0, 0]
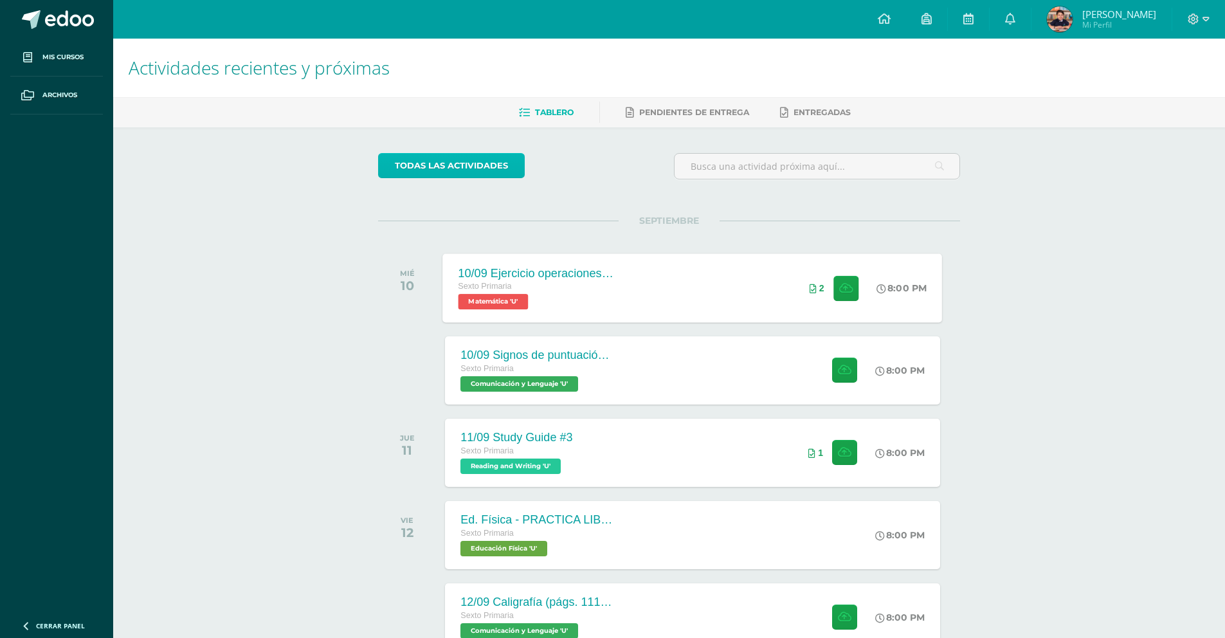
click at [429, 153] on link "todas las Actividades" at bounding box center [451, 165] width 147 height 25
click at [971, 21] on icon at bounding box center [968, 19] width 10 height 12
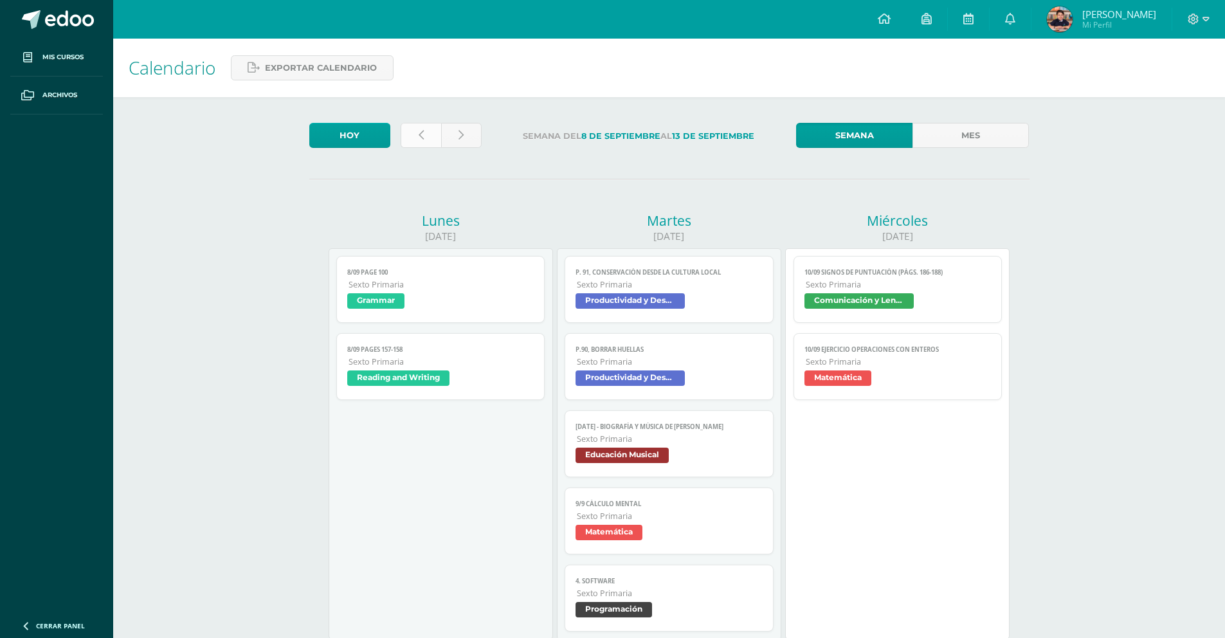
click at [415, 134] on link at bounding box center [420, 135] width 40 height 25
click at [415, 135] on link at bounding box center [420, 135] width 40 height 25
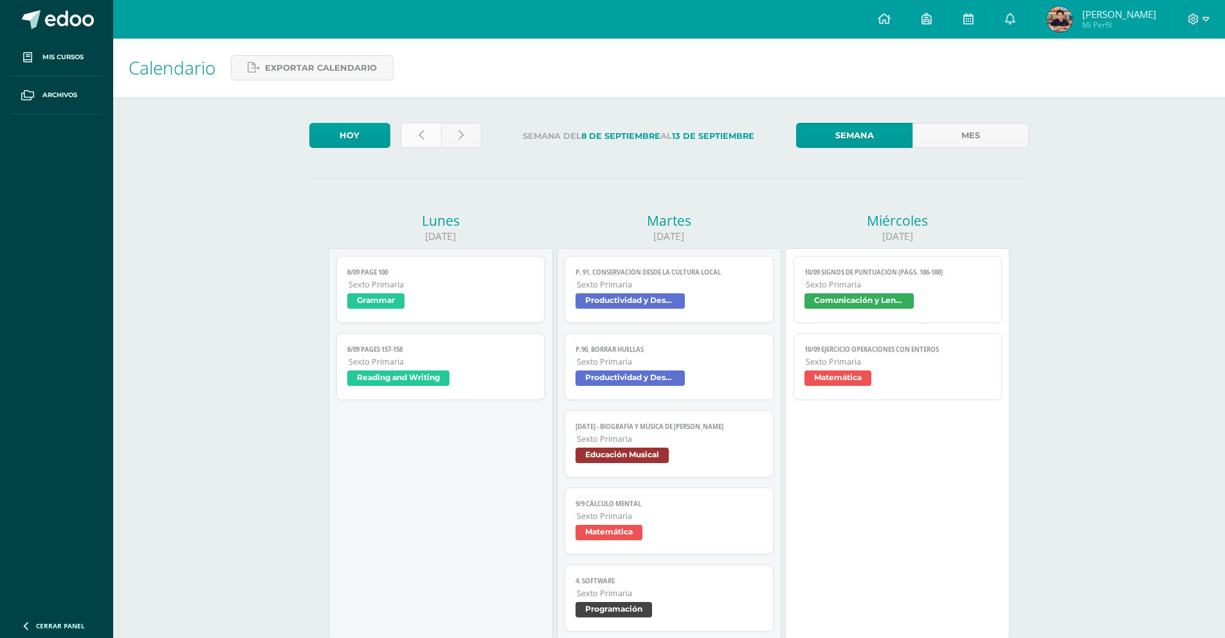
click at [415, 135] on link at bounding box center [420, 135] width 40 height 25
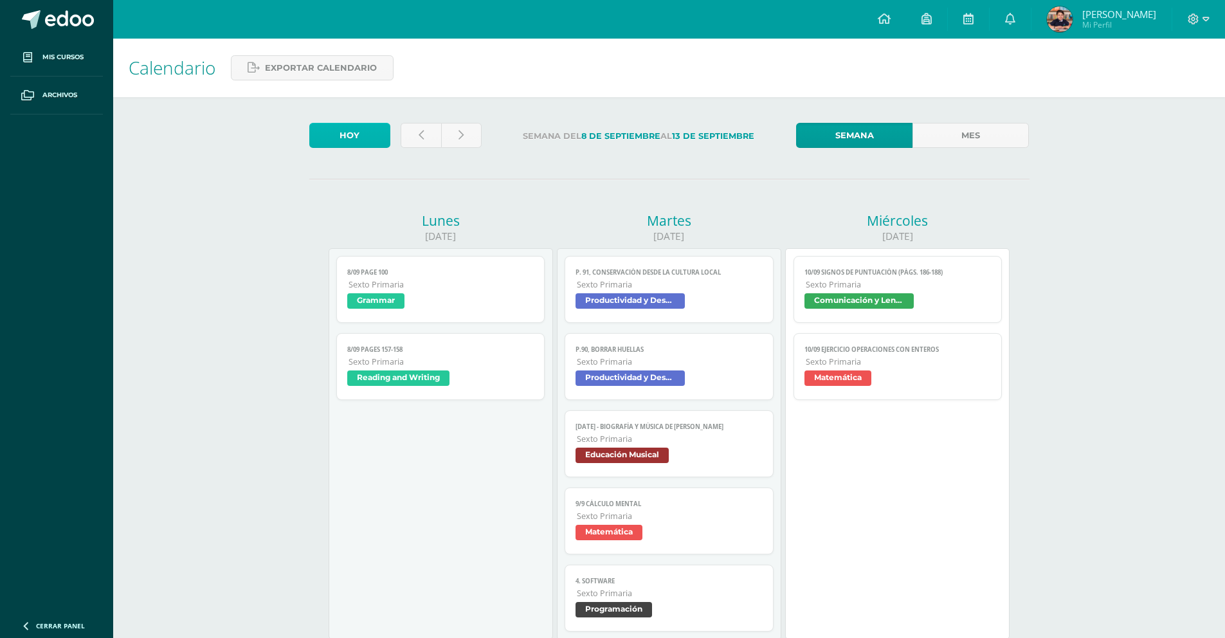
click at [377, 125] on link "Hoy" at bounding box center [349, 135] width 81 height 25
click at [971, 136] on link "Mes" at bounding box center [970, 135] width 116 height 25
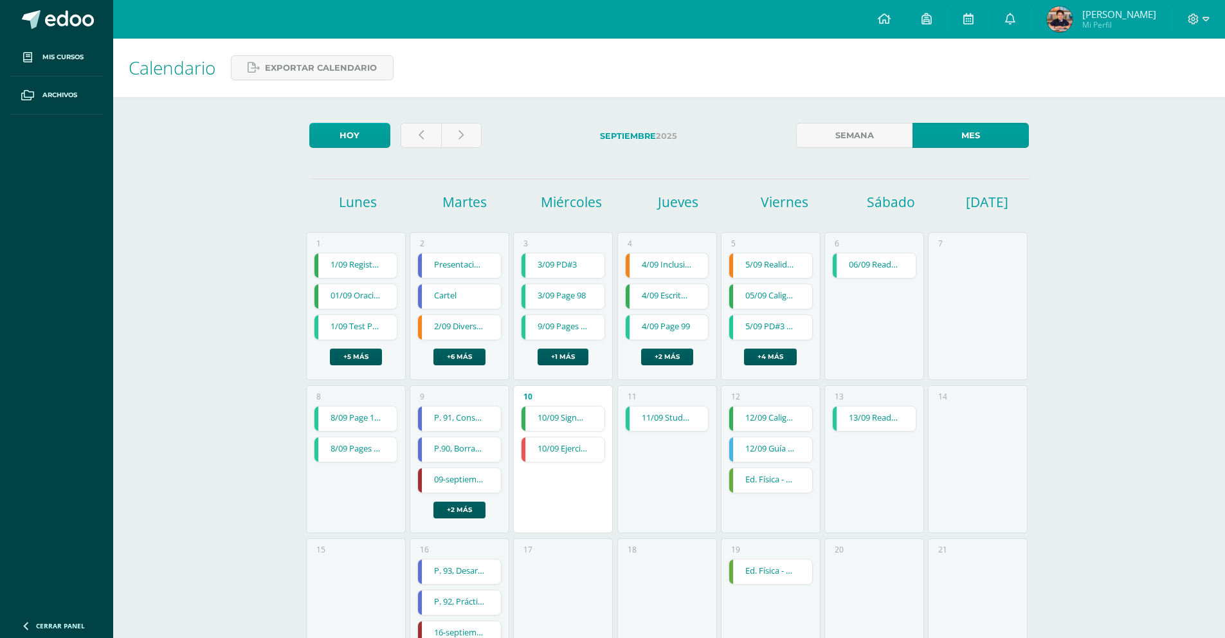
click at [618, 135] on strong "Septiembre" at bounding box center [628, 136] width 56 height 10
click at [618, 134] on strong "Septiembre" at bounding box center [628, 136] width 56 height 10
click at [412, 131] on link at bounding box center [420, 135] width 40 height 25
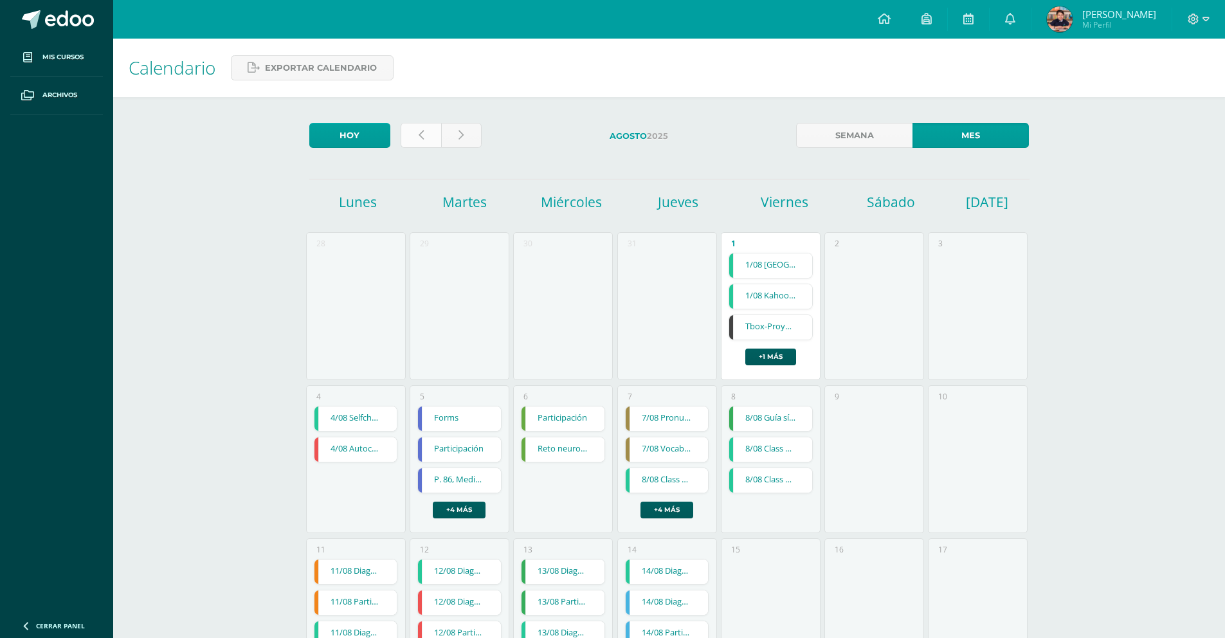
click at [412, 132] on link at bounding box center [420, 135] width 40 height 25
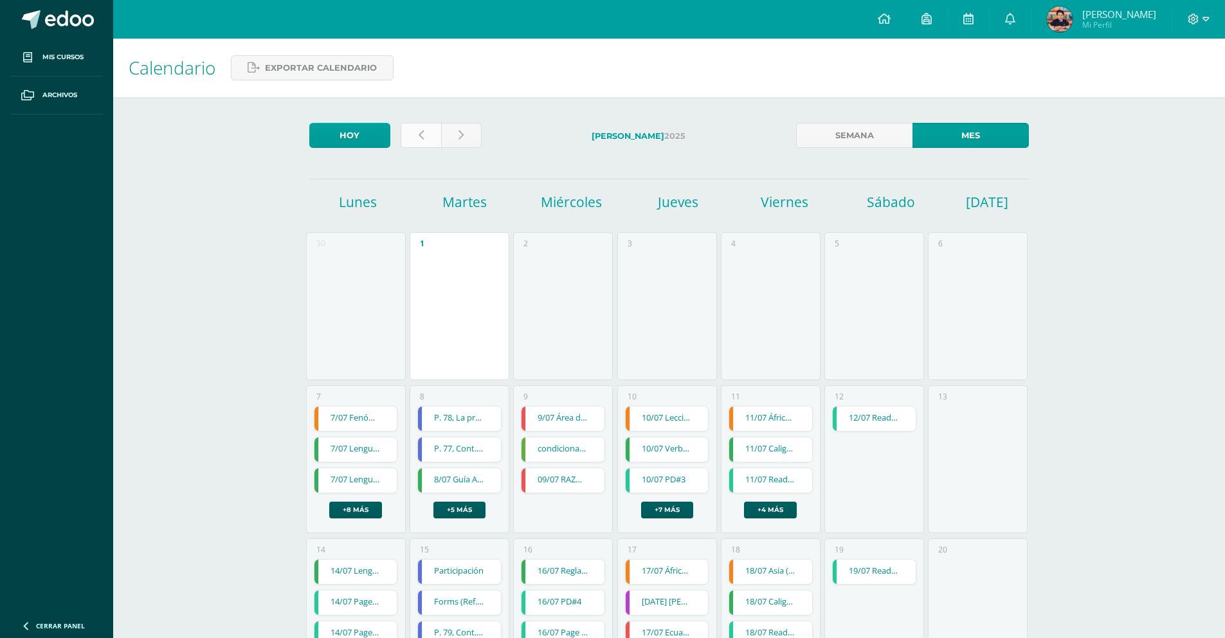
click at [411, 134] on link at bounding box center [420, 135] width 40 height 25
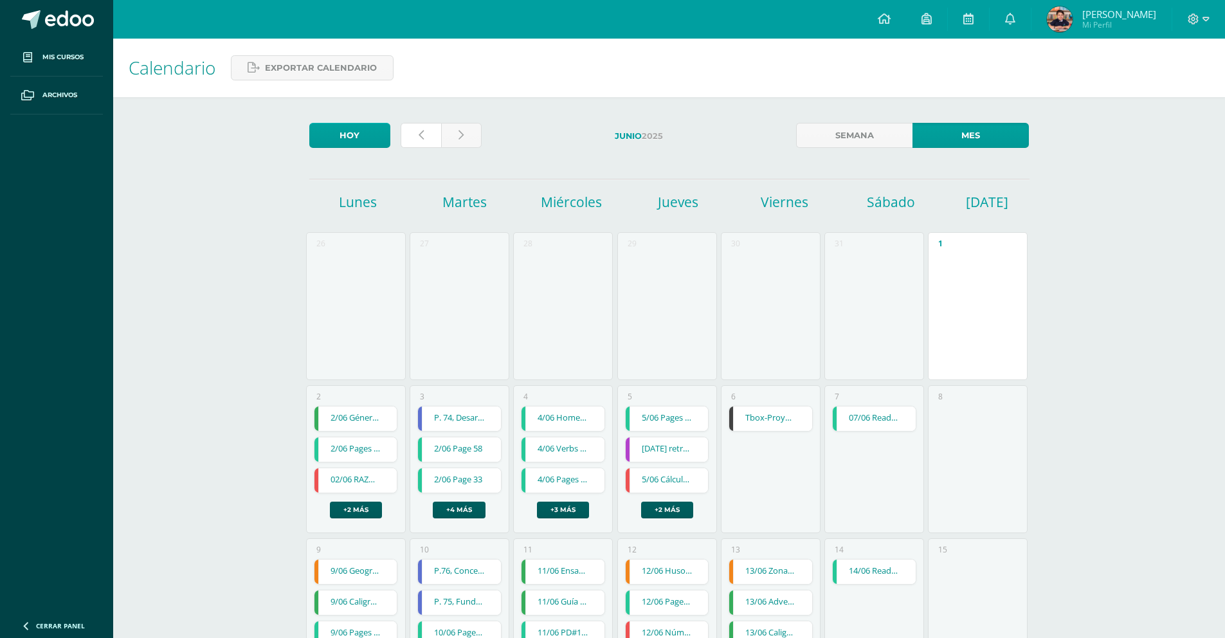
click at [411, 134] on link at bounding box center [420, 135] width 40 height 25
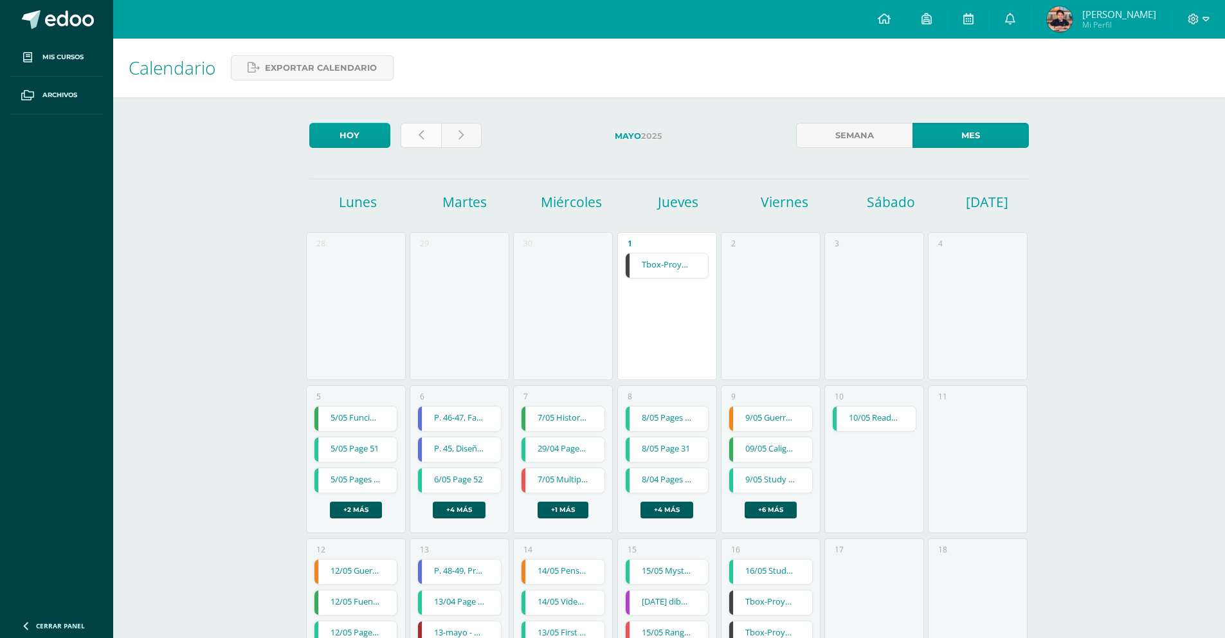
click at [412, 132] on link at bounding box center [420, 135] width 40 height 25
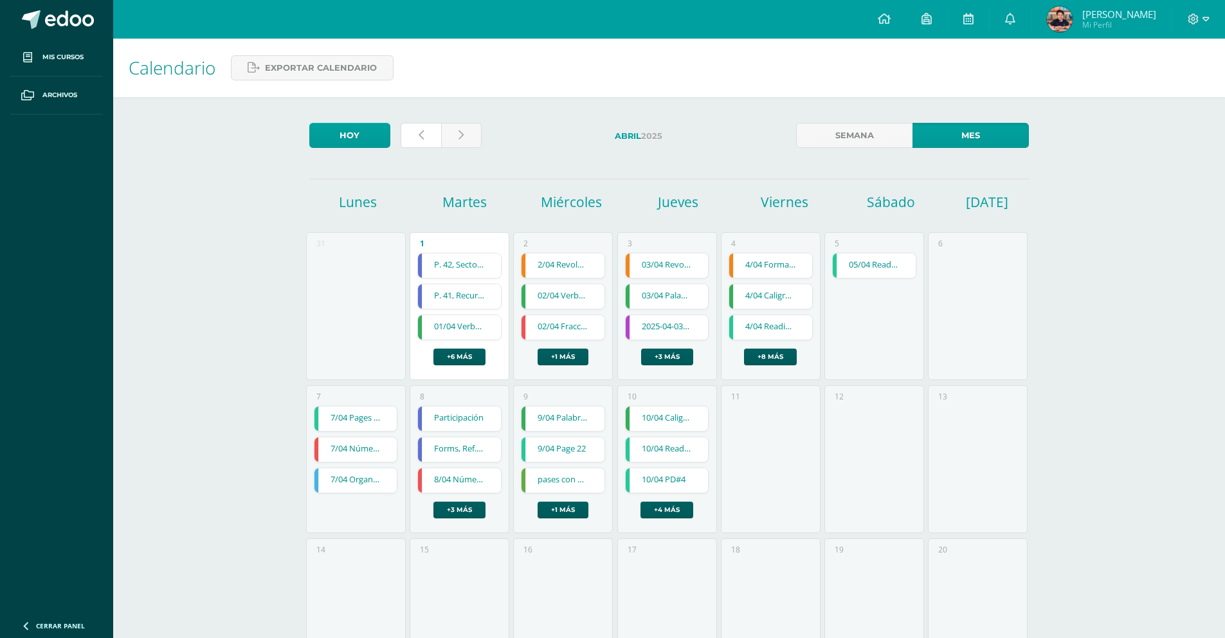
click at [412, 132] on link at bounding box center [420, 135] width 40 height 25
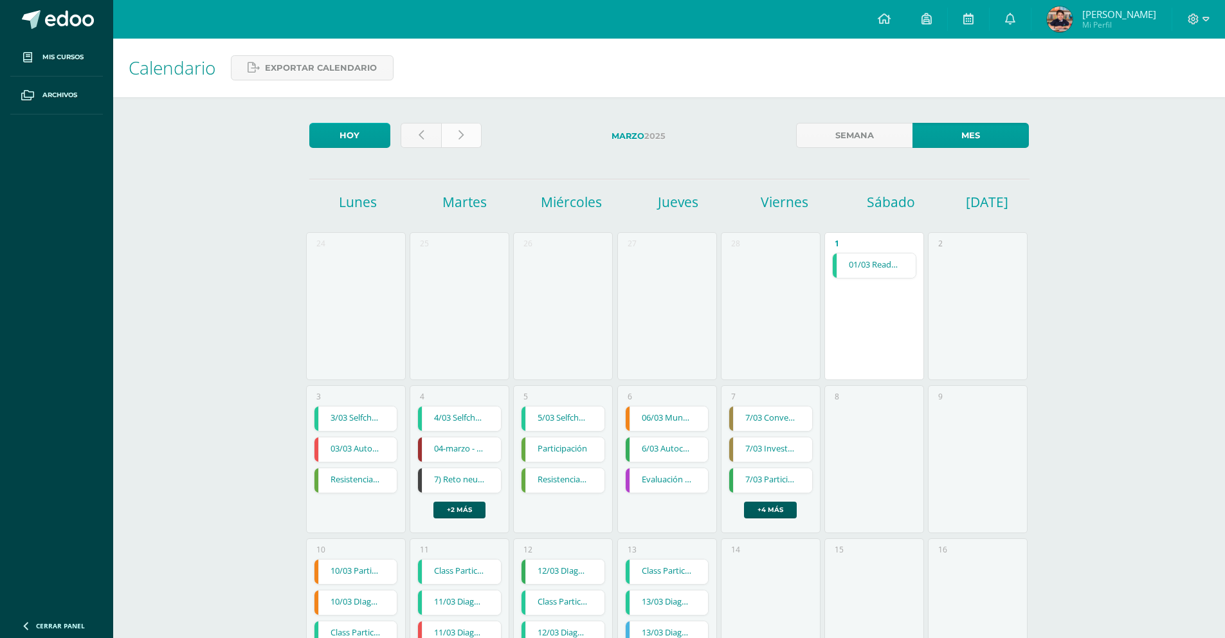
click at [467, 138] on link at bounding box center [461, 135] width 40 height 25
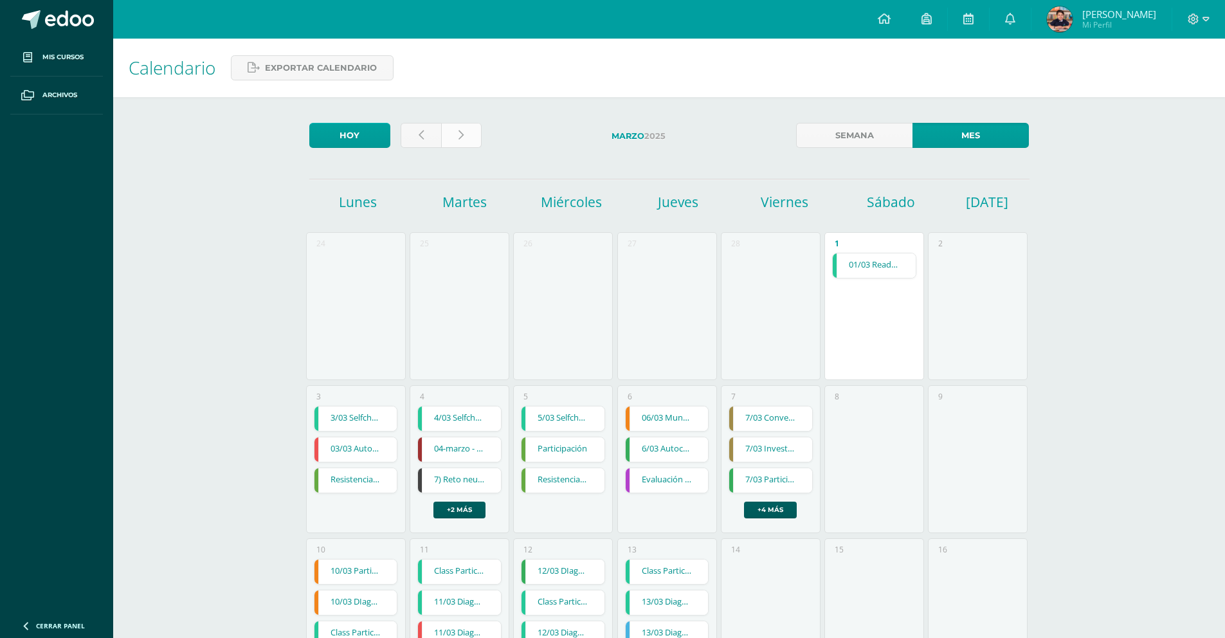
click at [467, 138] on link at bounding box center [461, 135] width 40 height 25
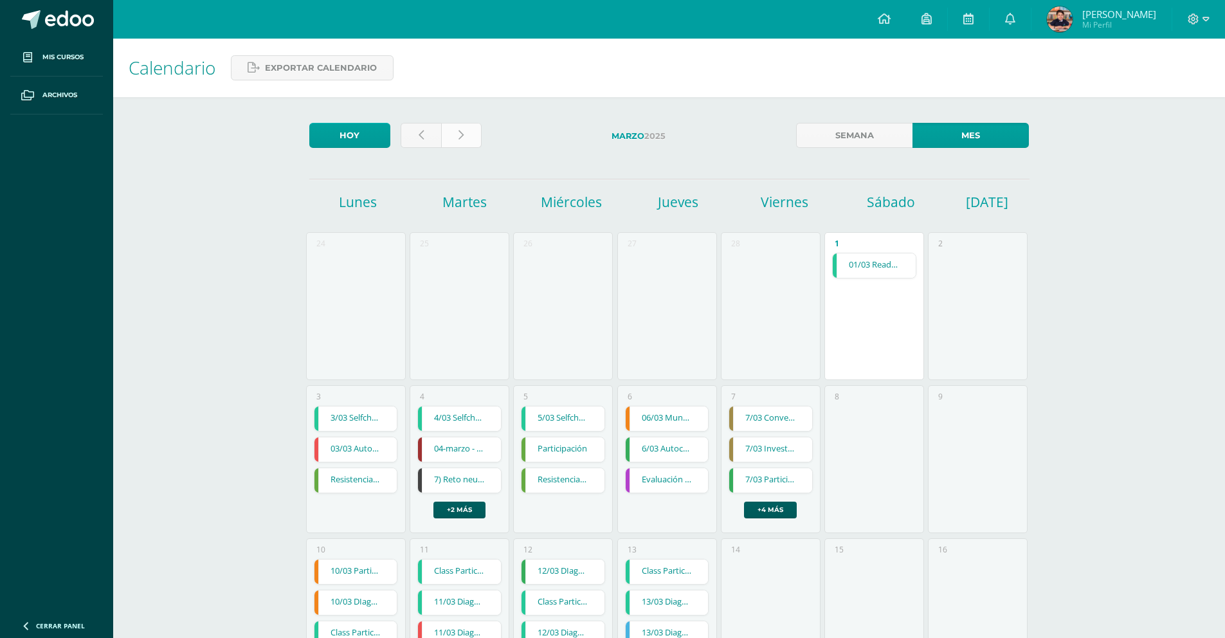
click at [467, 137] on link at bounding box center [461, 135] width 40 height 25
click at [467, 136] on link at bounding box center [461, 135] width 40 height 25
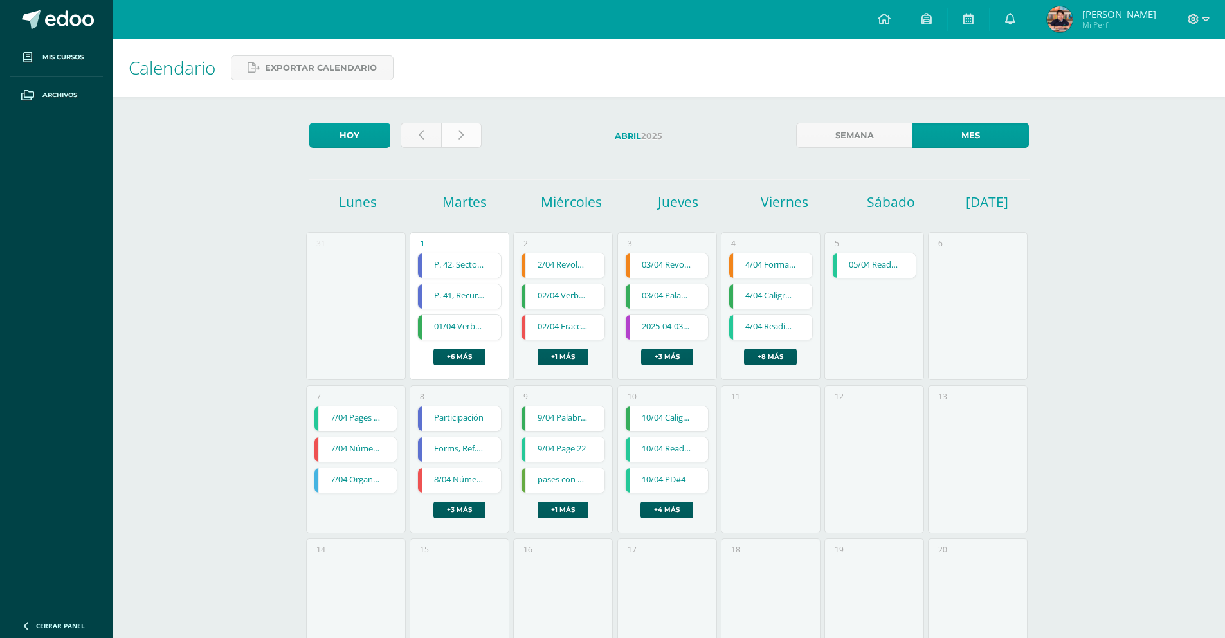
click at [452, 130] on link at bounding box center [461, 135] width 40 height 25
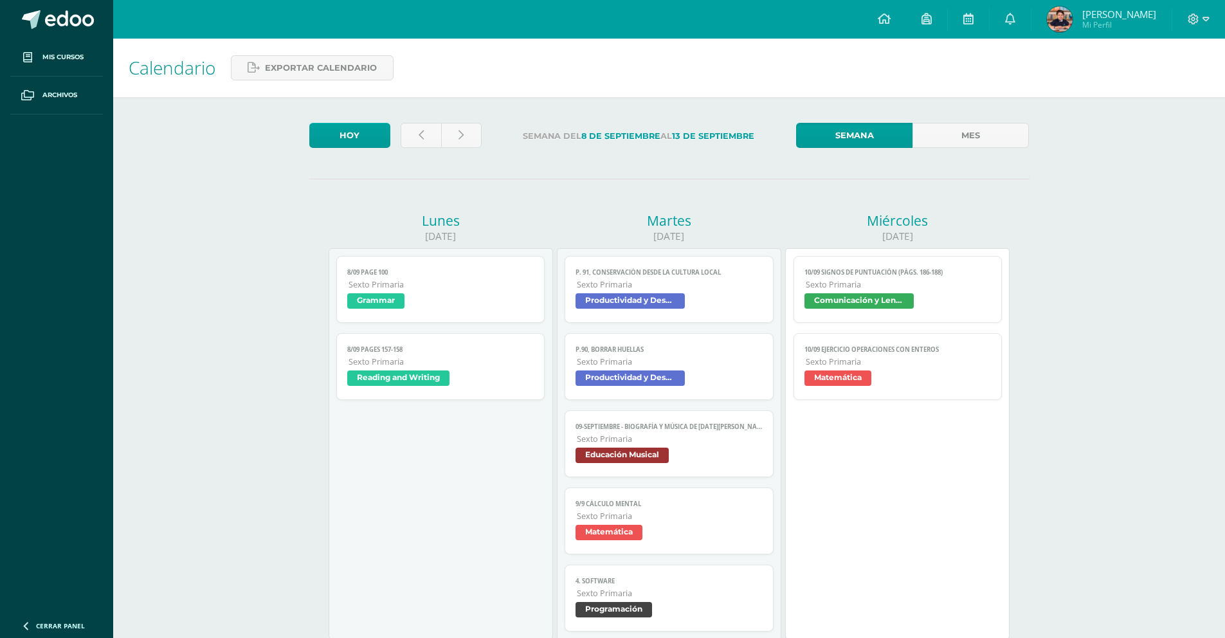
click at [632, 136] on strong "8 de Septiembre" at bounding box center [620, 136] width 79 height 10
click at [690, 135] on strong "13 de Septiembre" at bounding box center [713, 136] width 82 height 10
click at [330, 74] on span "Exportar calendario" at bounding box center [321, 68] width 112 height 24
click at [350, 69] on span "Exportar calendario" at bounding box center [321, 68] width 112 height 24
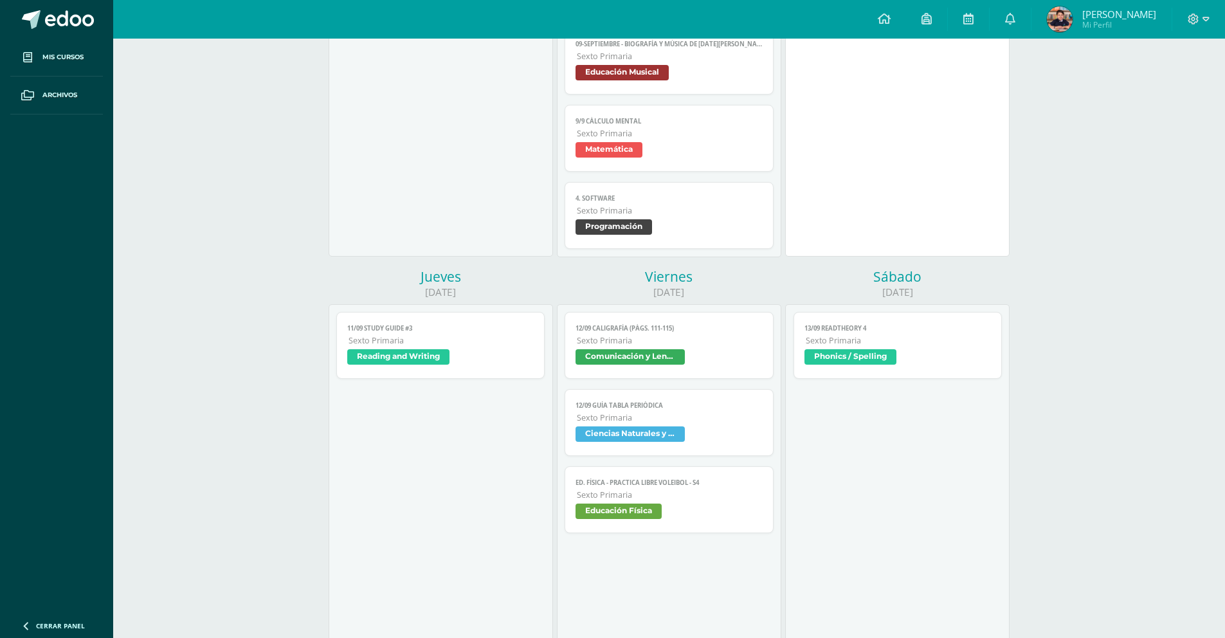
scroll to position [318, 0]
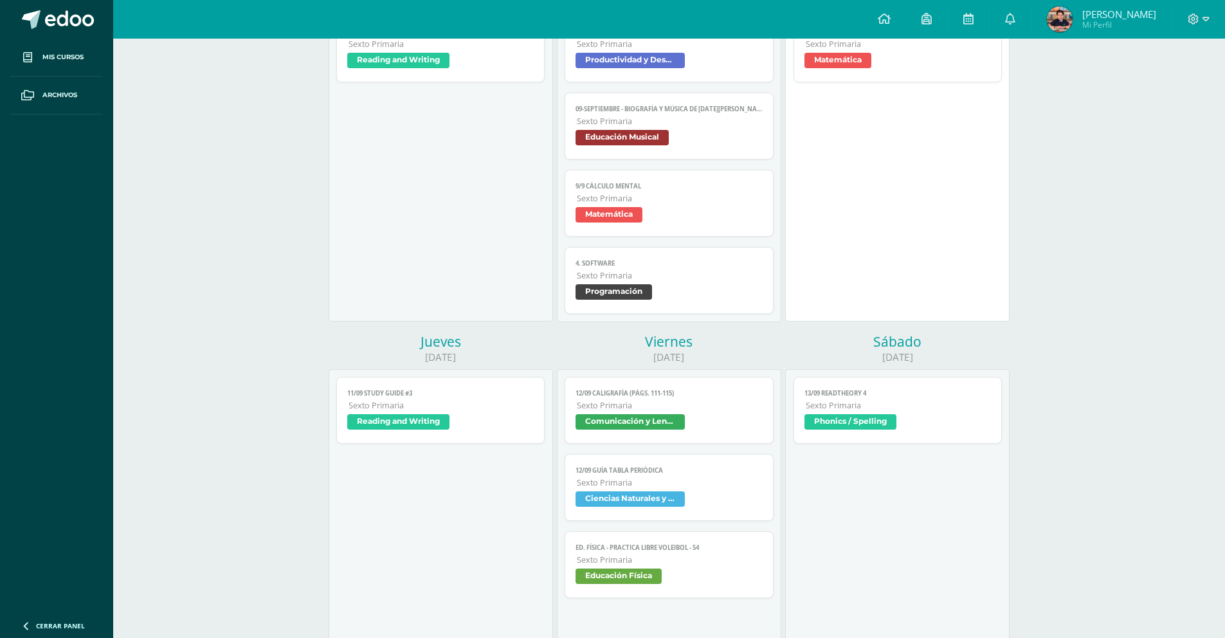
click at [647, 201] on span "Sexto Primaria" at bounding box center [670, 198] width 186 height 11
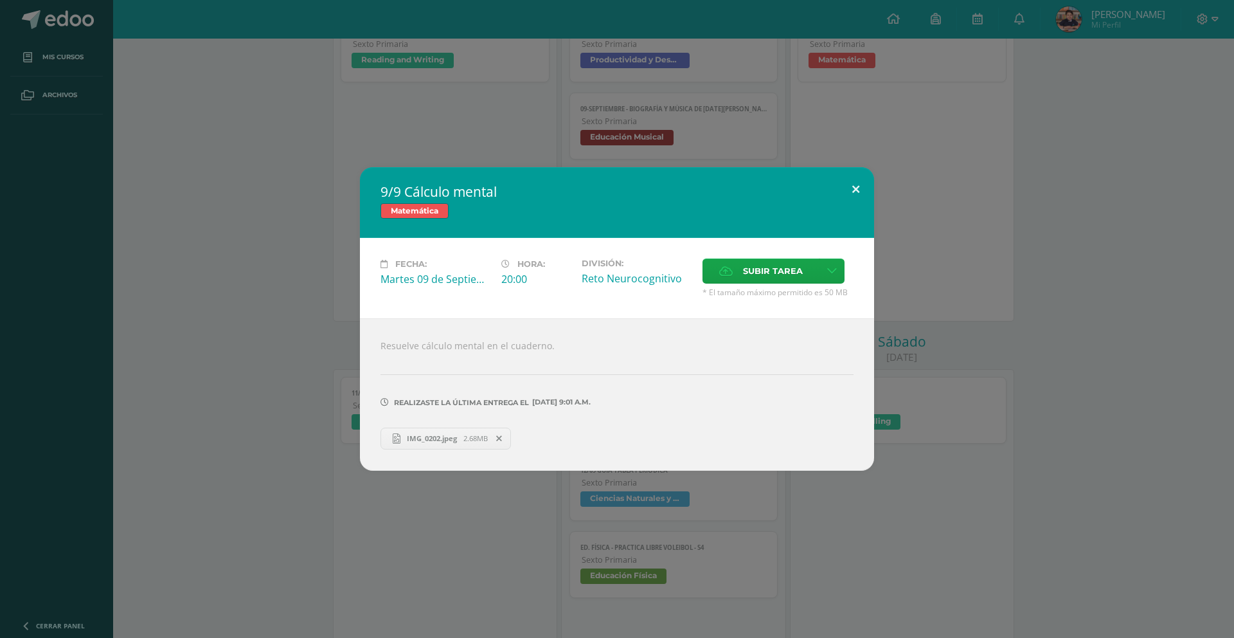
click at [851, 192] on button at bounding box center [856, 189] width 37 height 44
